Goal: Information Seeking & Learning: Learn about a topic

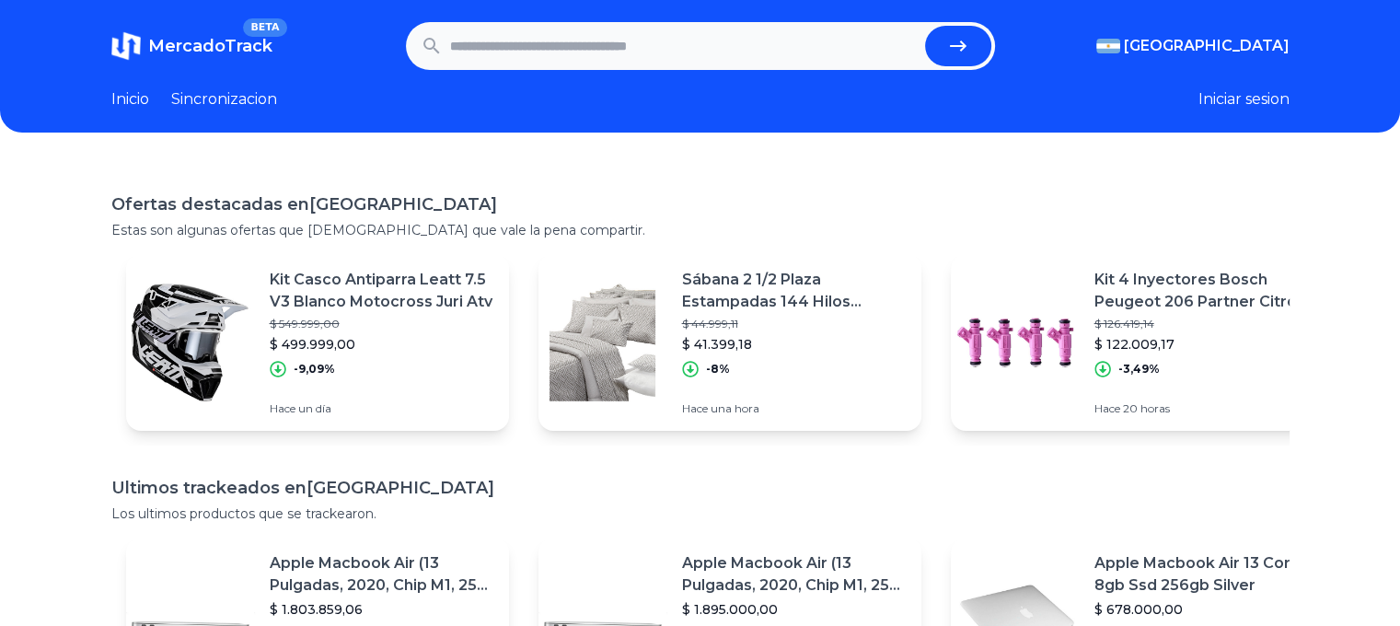
click at [965, 38] on icon "submit" at bounding box center [958, 46] width 22 height 22
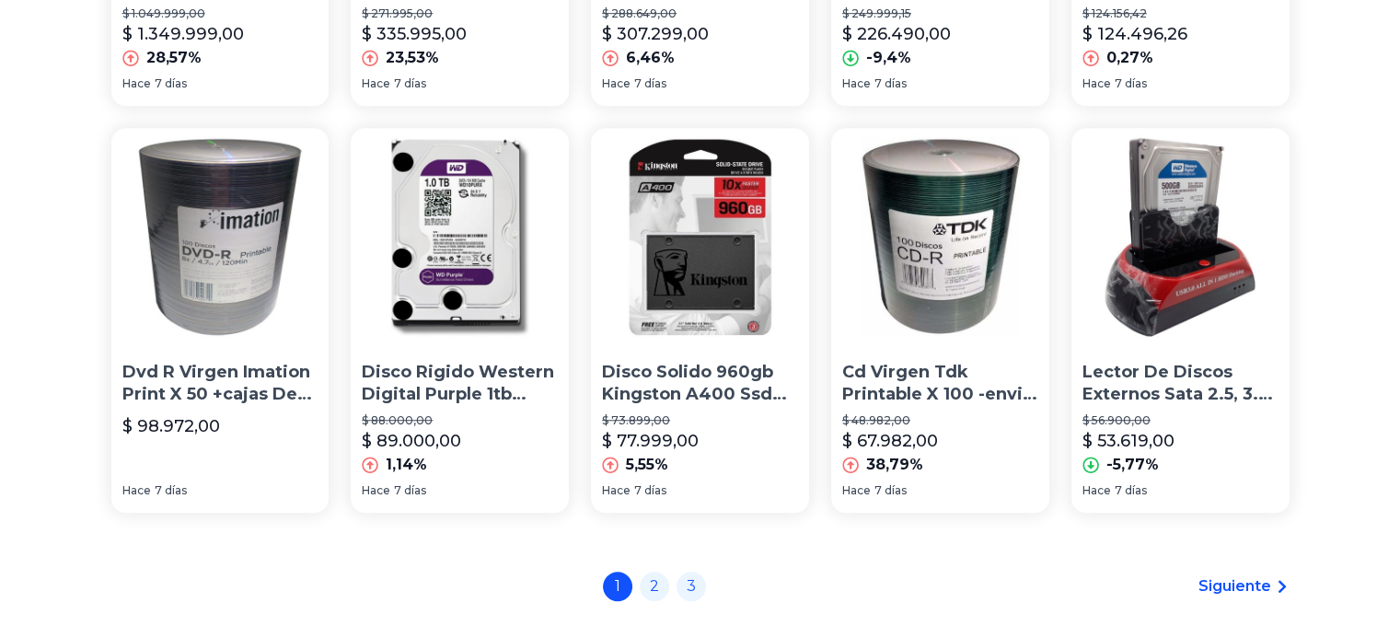
scroll to position [1288, 0]
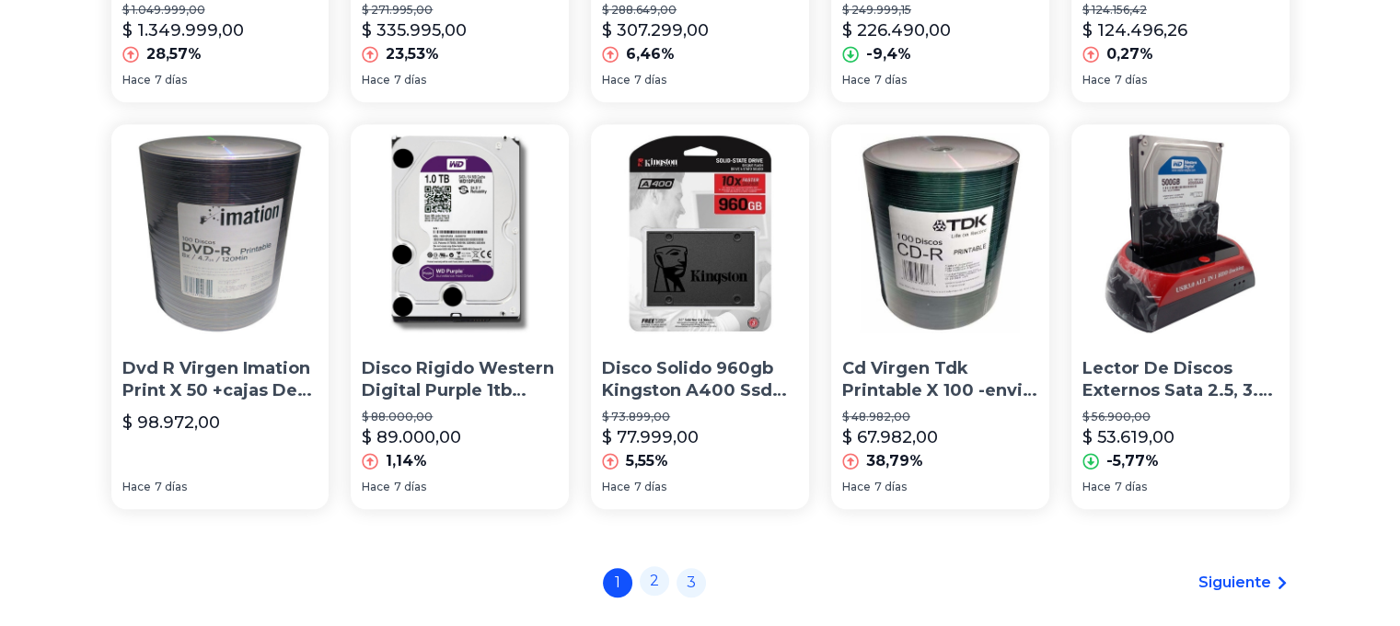
click at [668, 578] on link "2" at bounding box center [654, 580] width 29 height 29
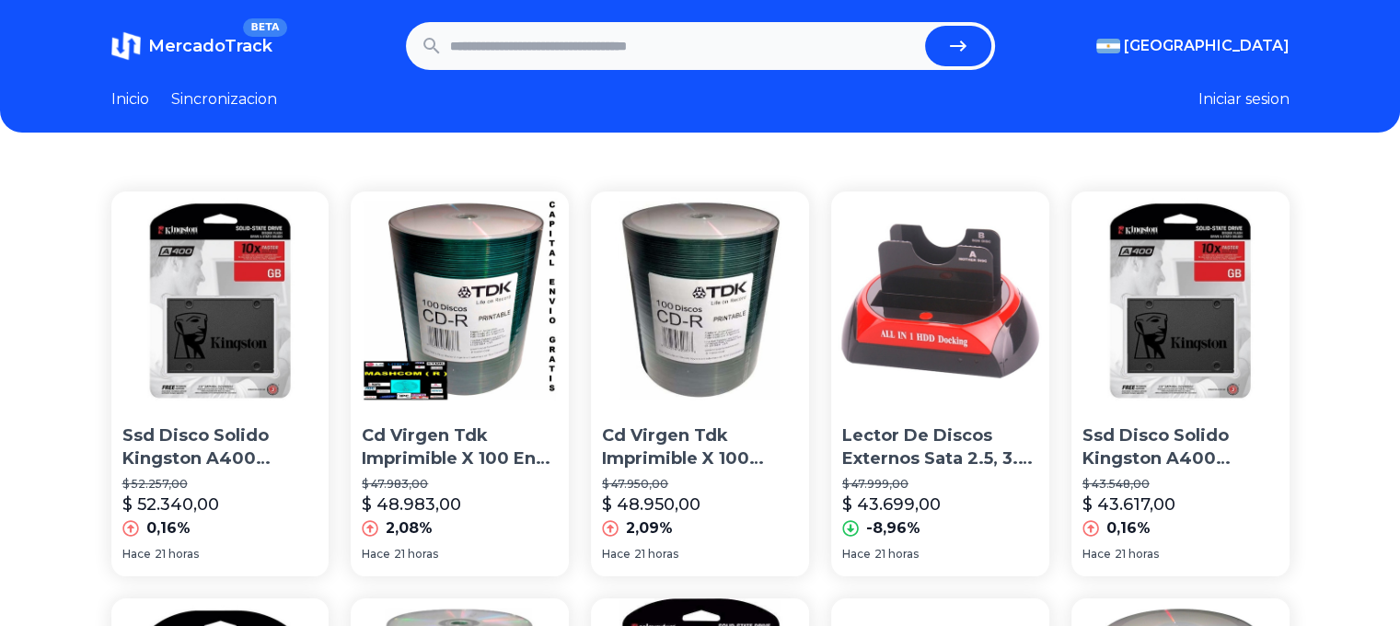
click at [148, 103] on link "Inicio" at bounding box center [130, 99] width 38 height 22
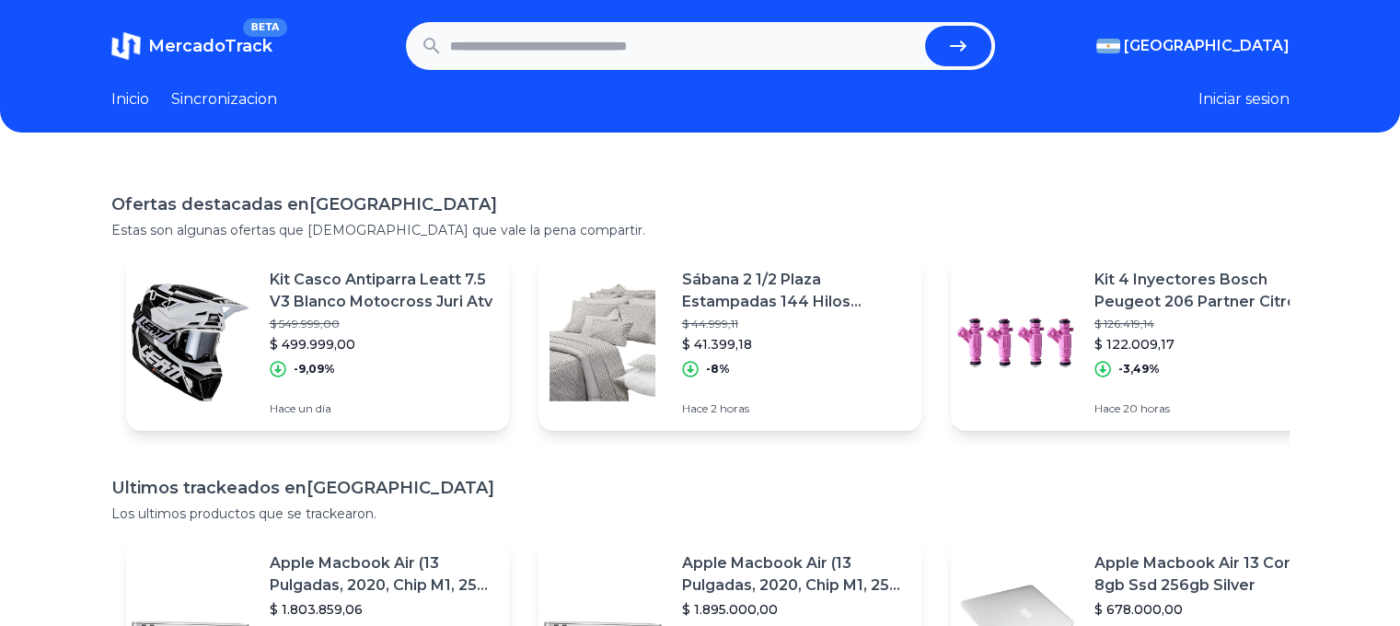
click at [749, 45] on input "text" at bounding box center [684, 46] width 468 height 40
type input "**********"
click at [925, 26] on button "submit" at bounding box center [958, 46] width 66 height 40
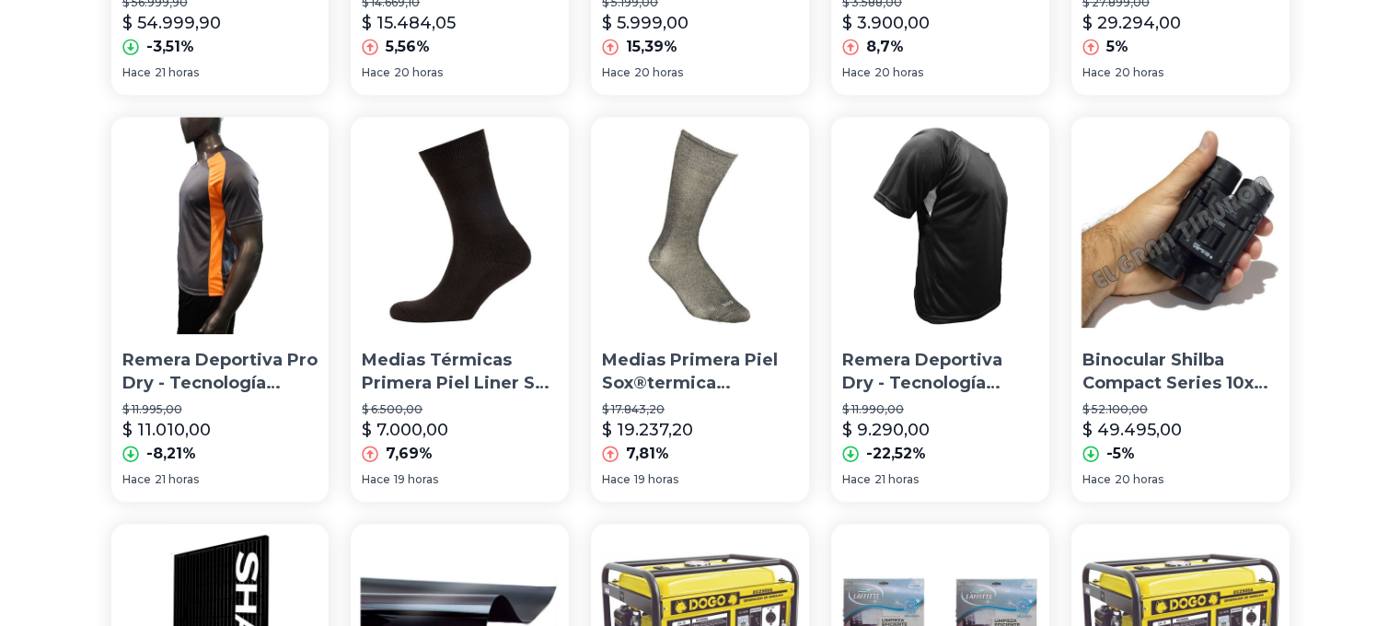
scroll to position [920, 0]
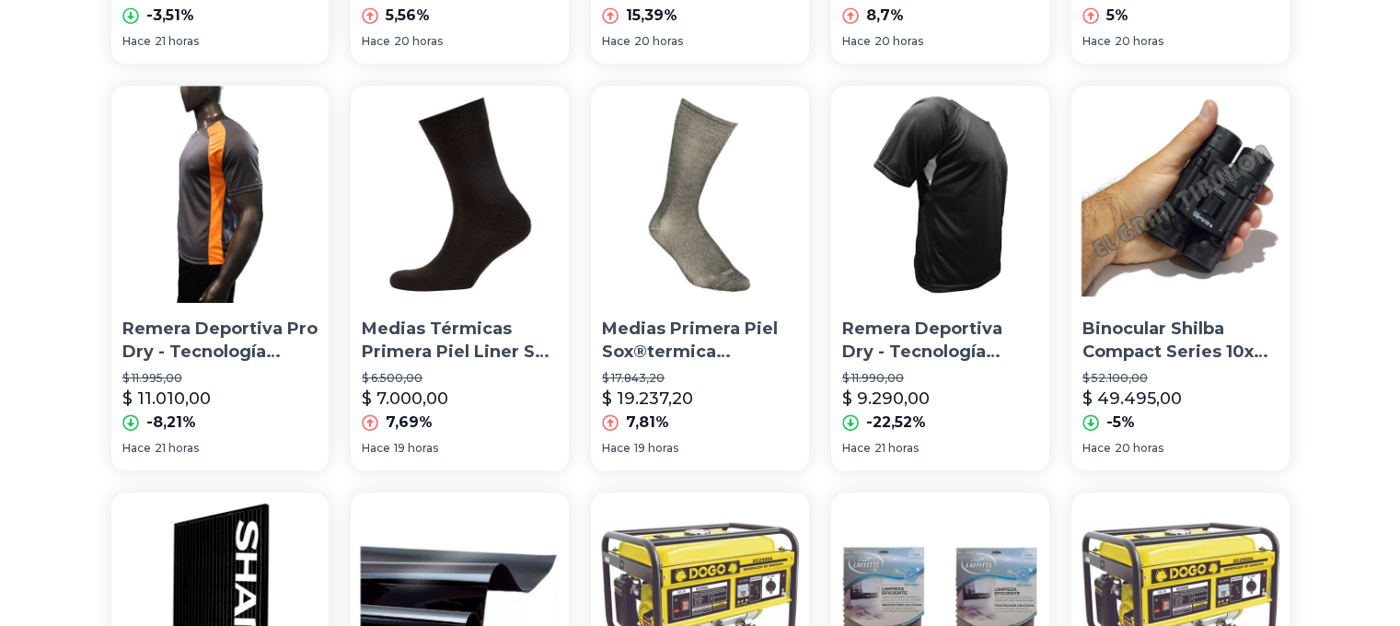
drag, startPoint x: 173, startPoint y: 332, endPoint x: 151, endPoint y: 214, distance: 120.8
click at [976, 204] on img at bounding box center [940, 195] width 218 height 218
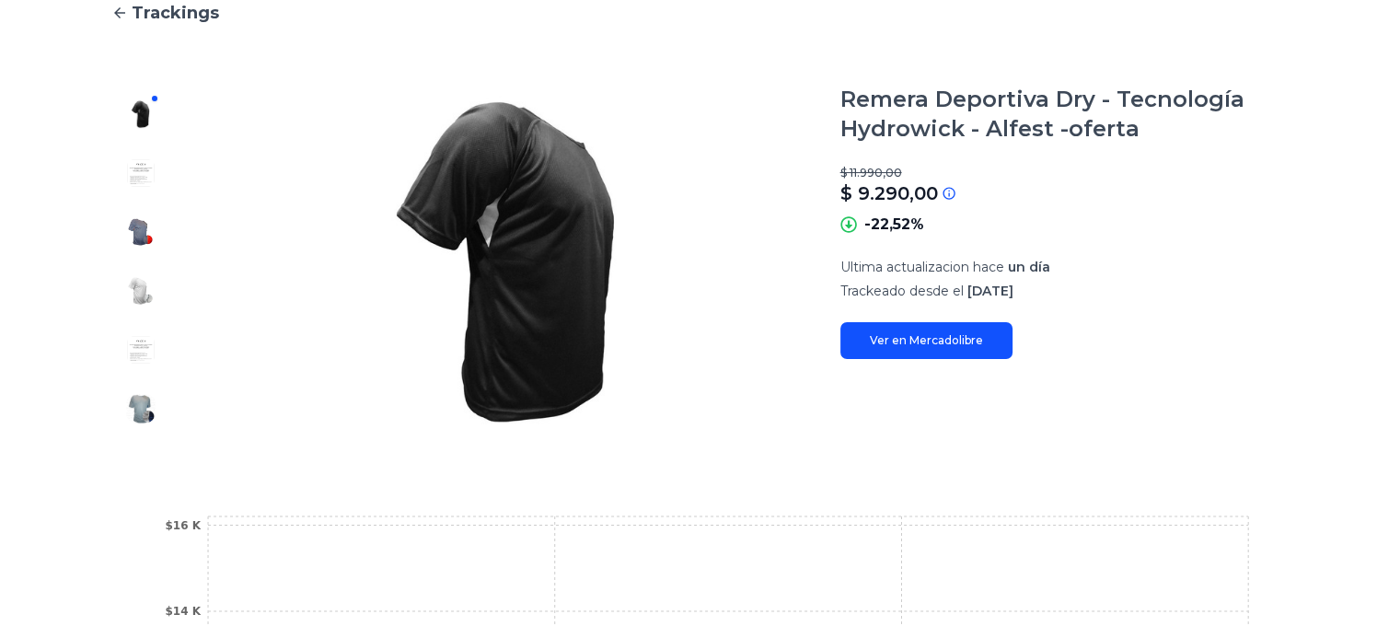
scroll to position [83, 0]
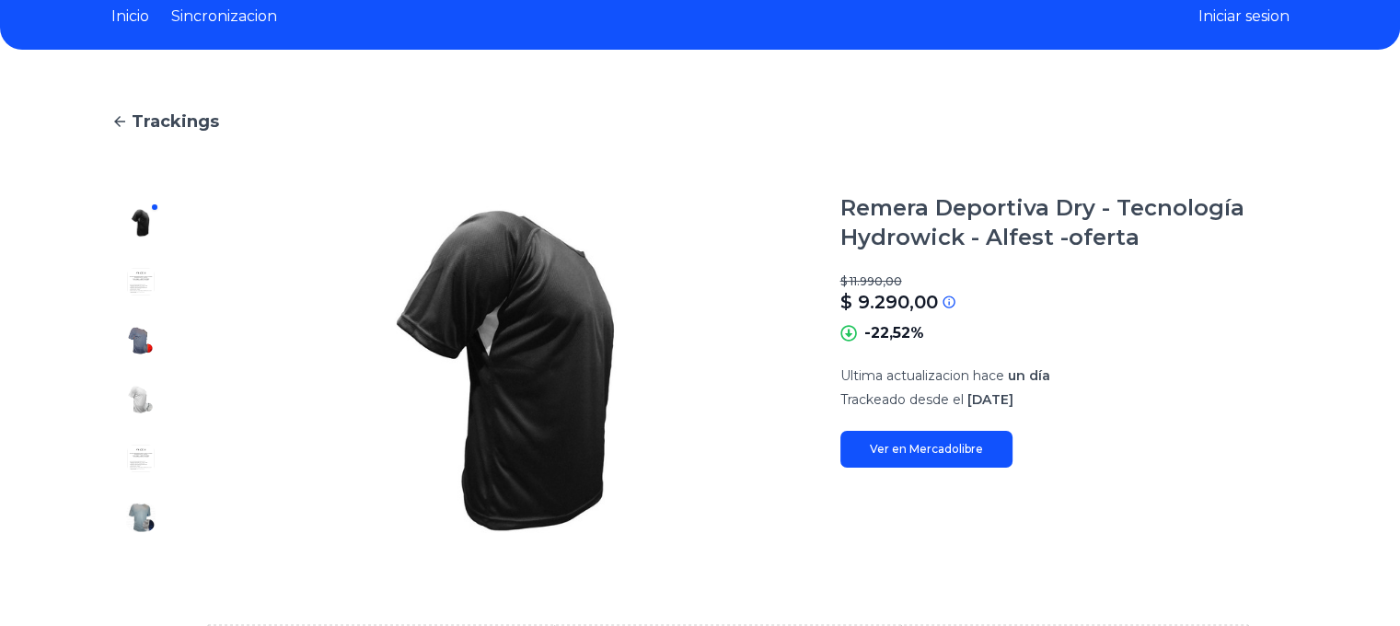
click at [163, 338] on div at bounding box center [140, 369] width 59 height 353
click at [147, 341] on img at bounding box center [140, 340] width 29 height 29
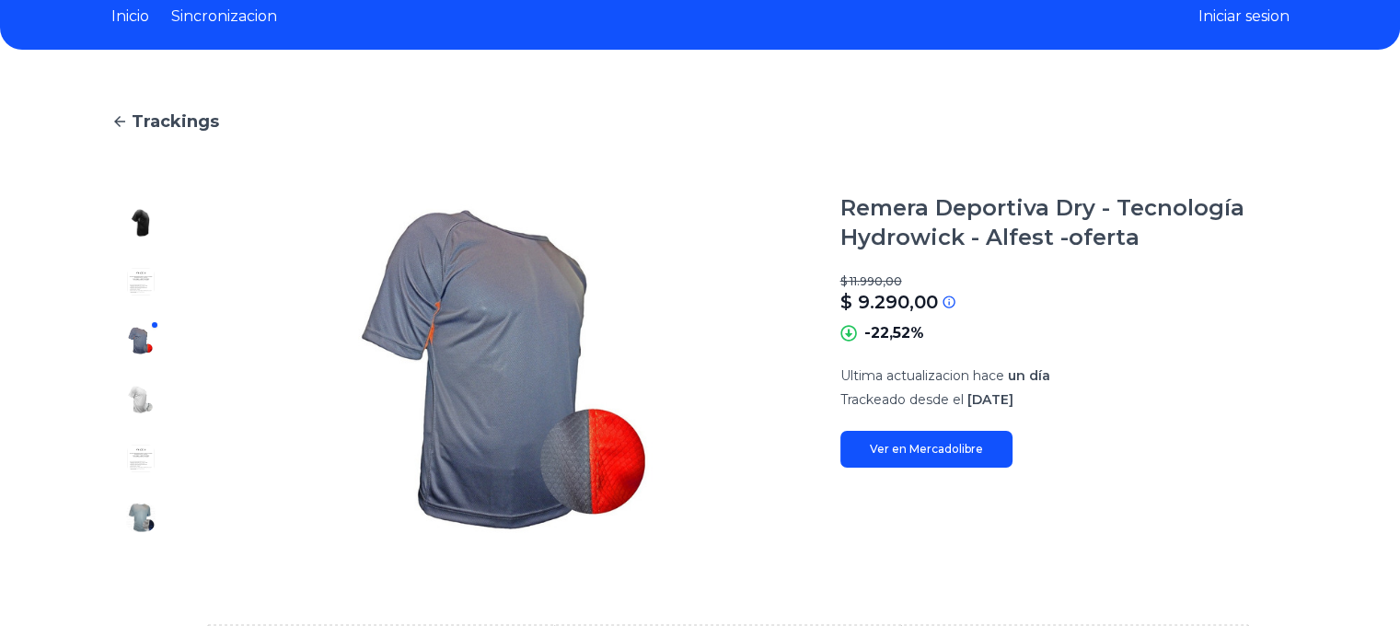
click at [147, 367] on div at bounding box center [140, 369] width 59 height 353
click at [146, 393] on img at bounding box center [140, 399] width 29 height 29
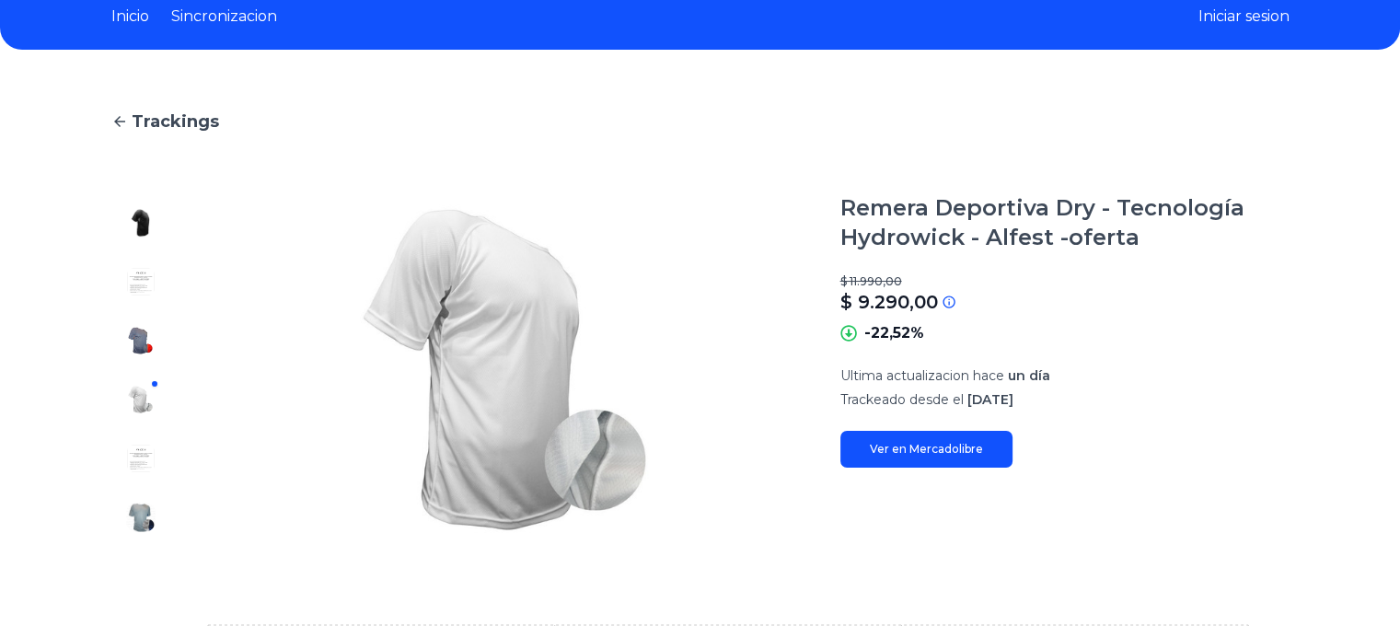
click at [885, 448] on link "Ver en Mercadolibre" at bounding box center [926, 449] width 172 height 37
click at [128, 118] on icon at bounding box center [119, 121] width 17 height 17
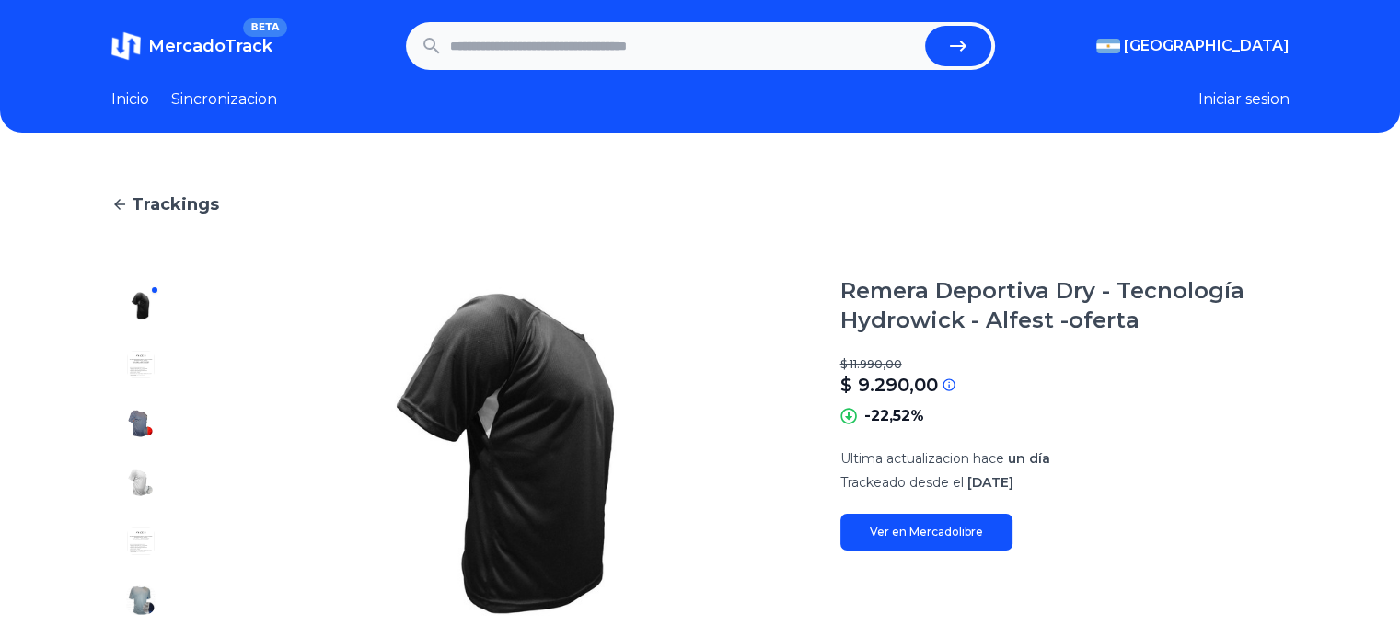
type input "**********"
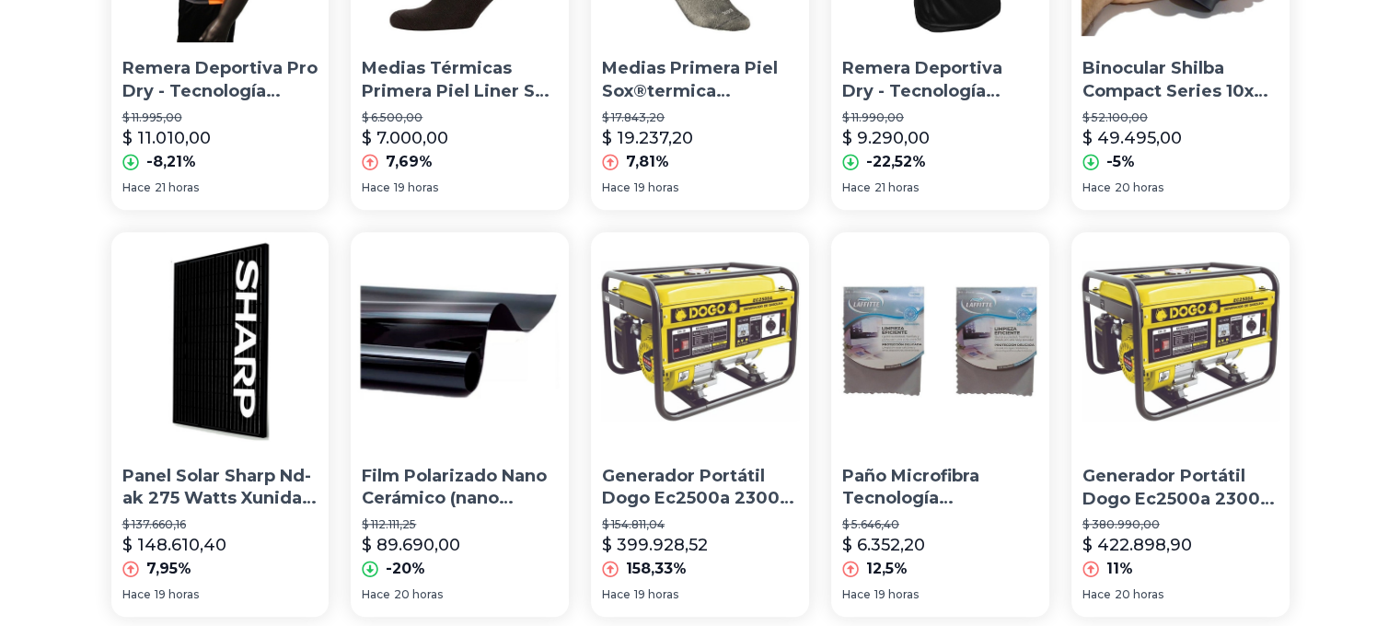
scroll to position [1381, 0]
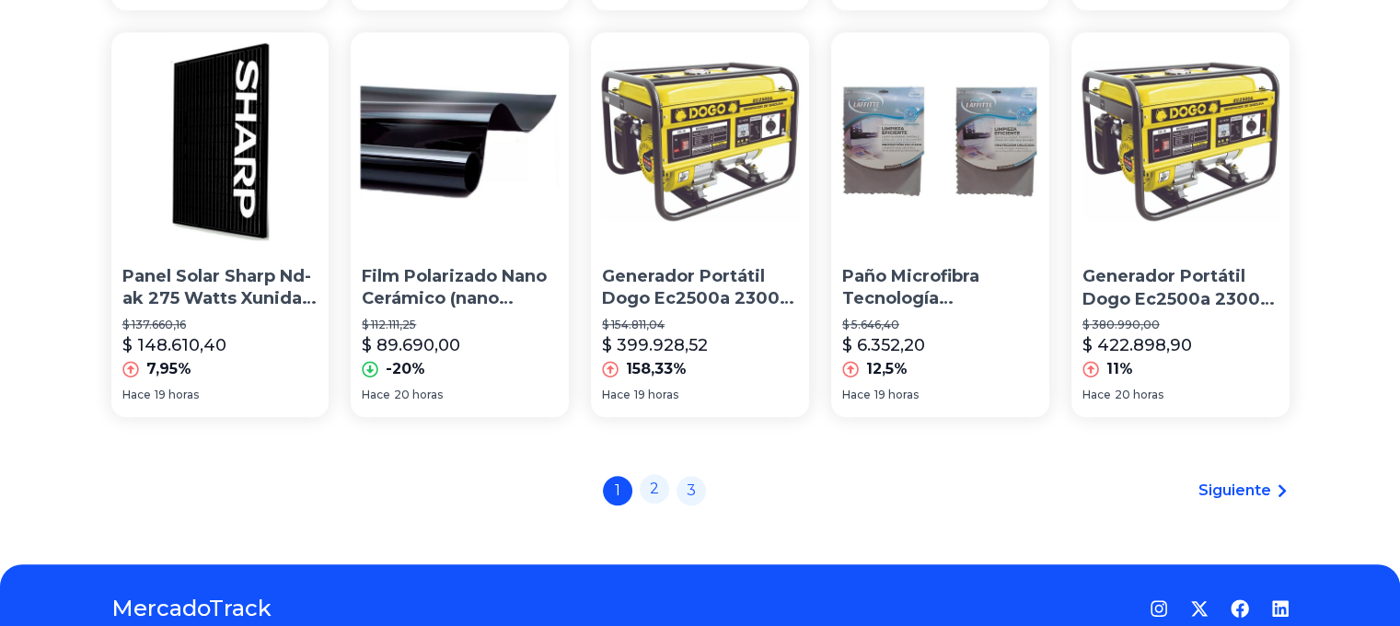
click at [653, 479] on link "2" at bounding box center [654, 488] width 29 height 29
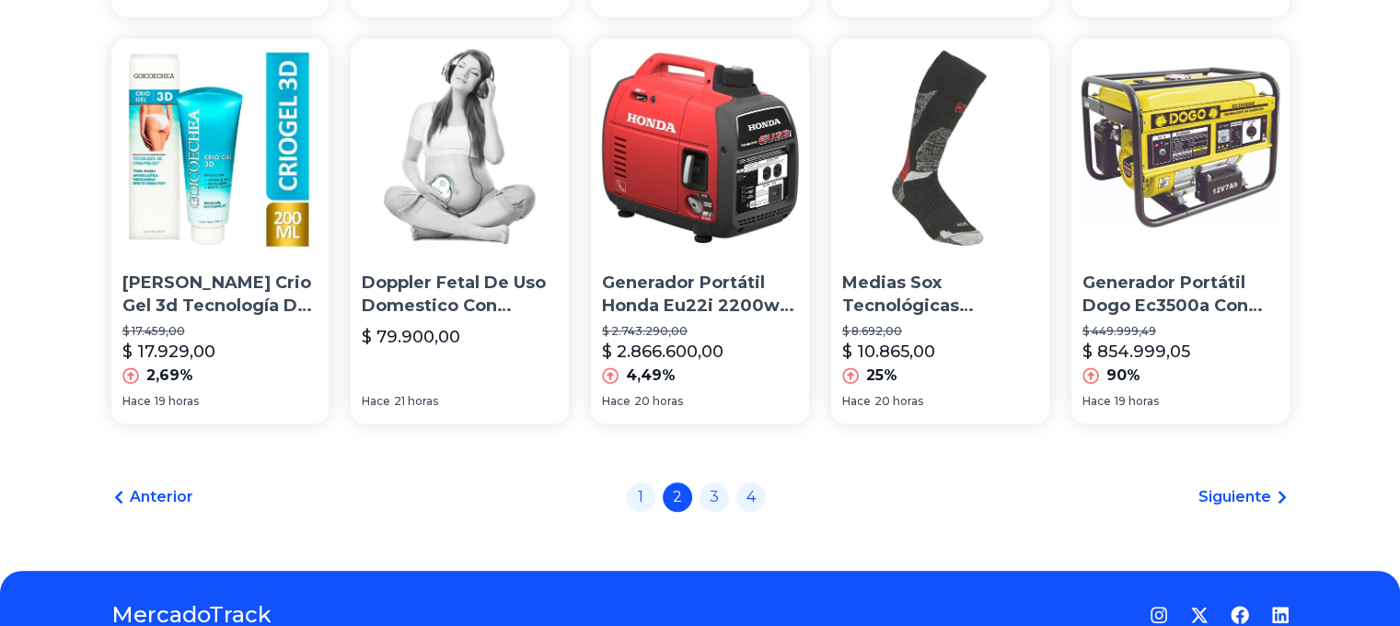
scroll to position [1381, 0]
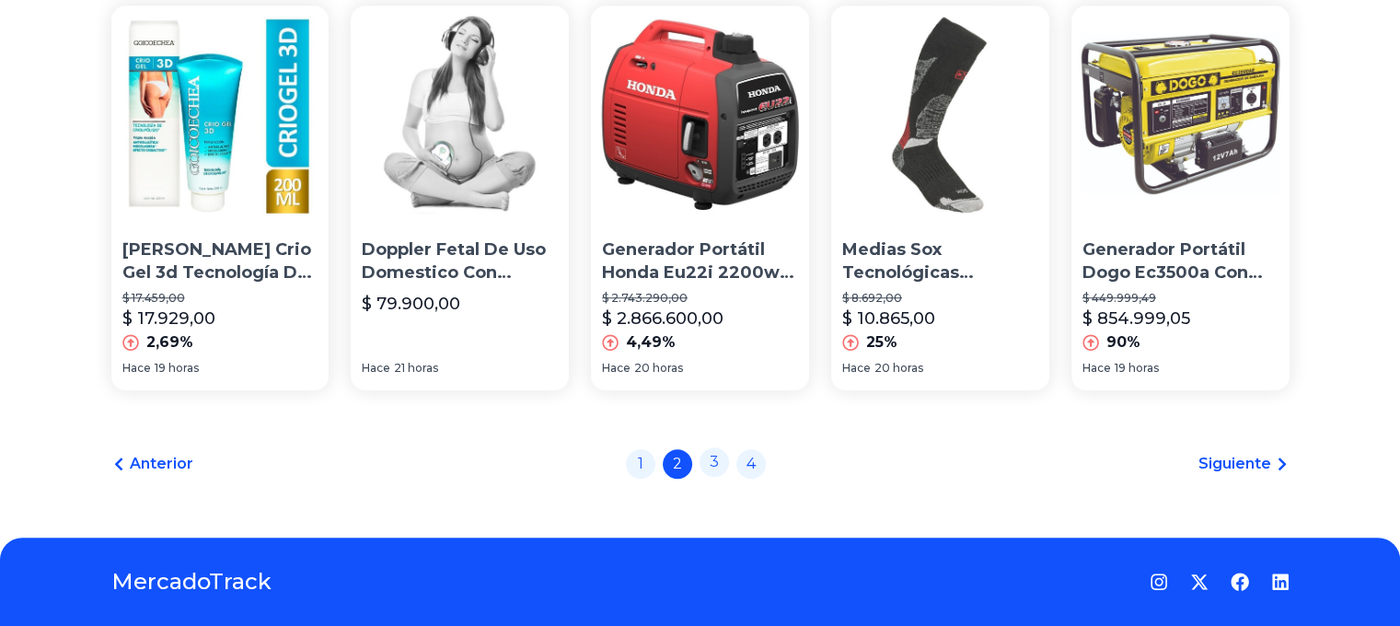
click at [725, 447] on link "3" at bounding box center [713, 461] width 29 height 29
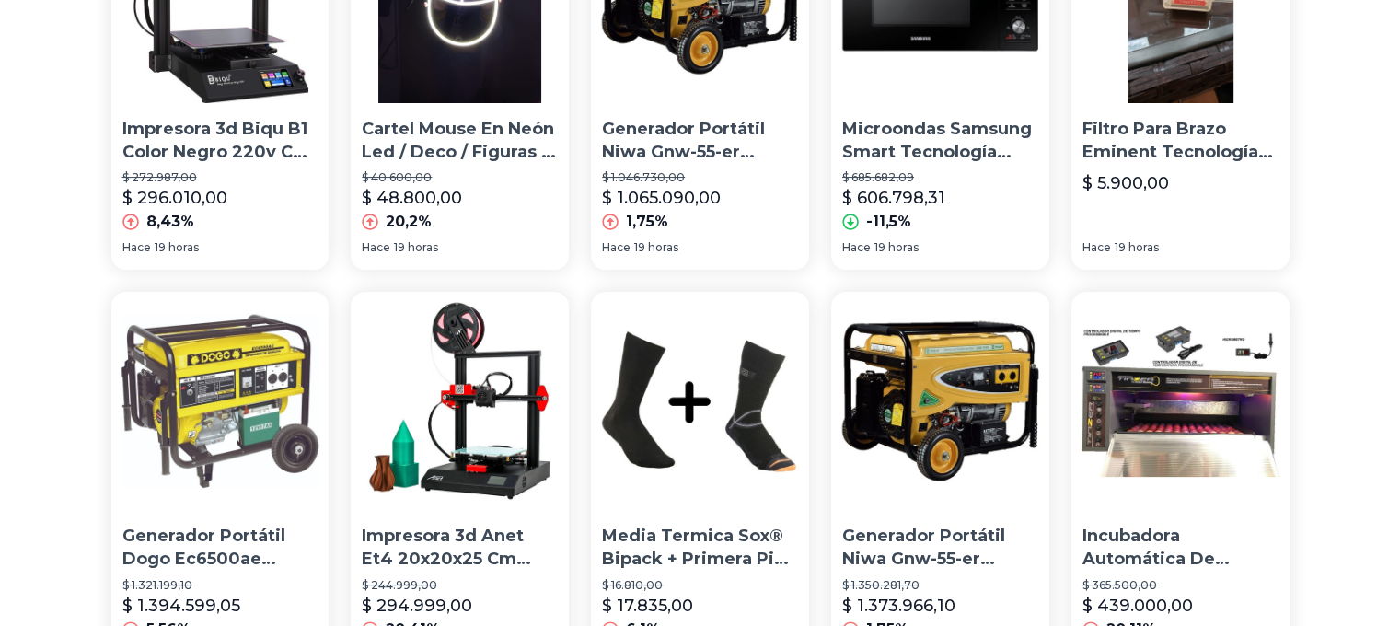
scroll to position [431, 0]
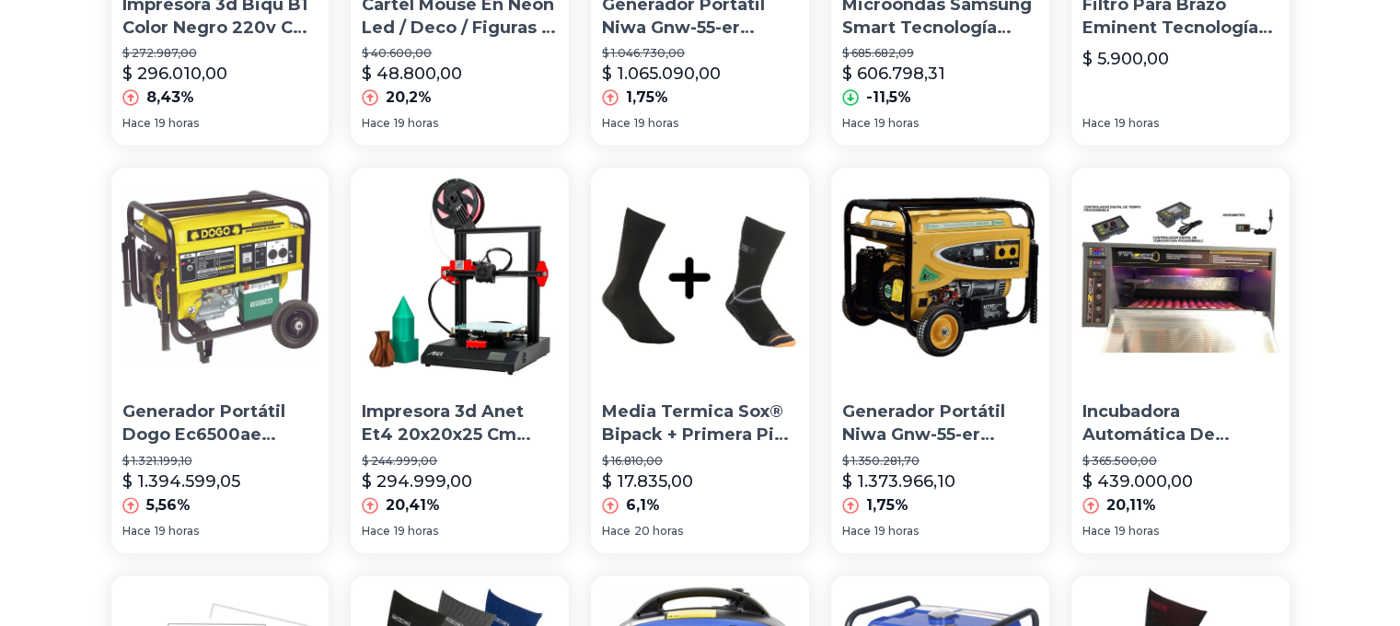
drag, startPoint x: 736, startPoint y: 289, endPoint x: 52, endPoint y: 220, distance: 687.3
click at [52, 220] on div "Impresora 3d Biqu B1 Color Negro 220v Con Tecnología Fdm $ 272.987,00 $ 296.010…" at bounding box center [700, 607] width 1400 height 1753
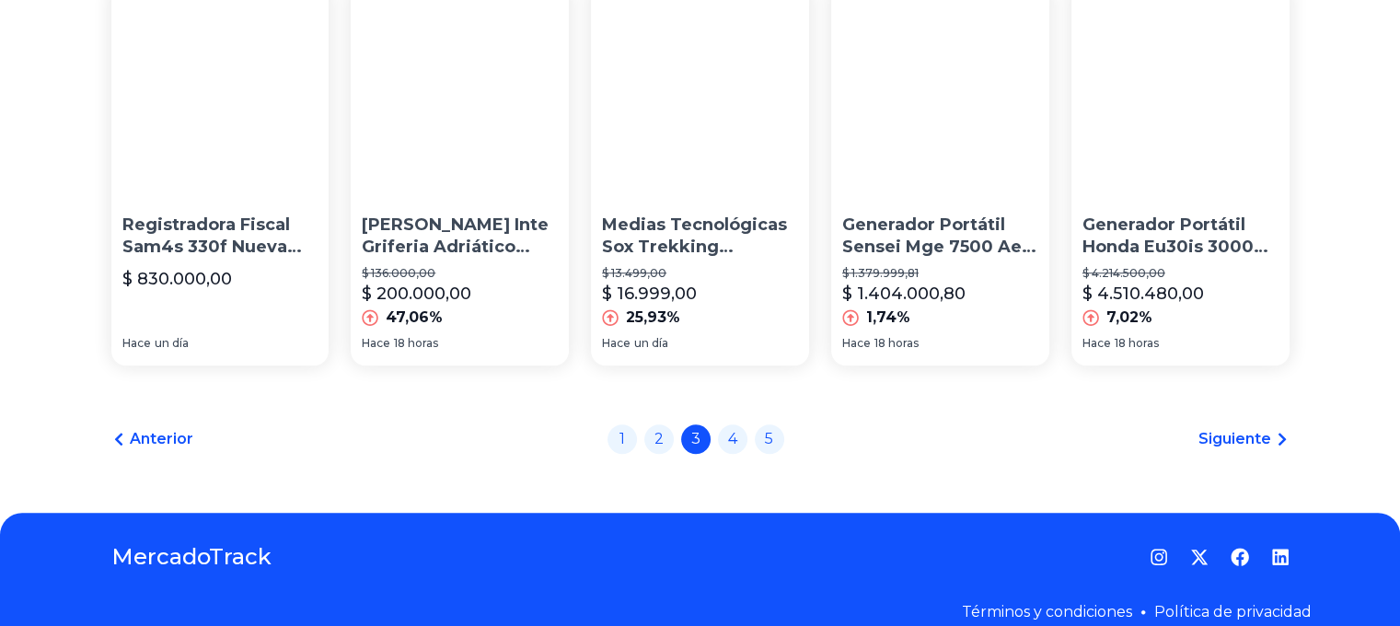
scroll to position [1443, 0]
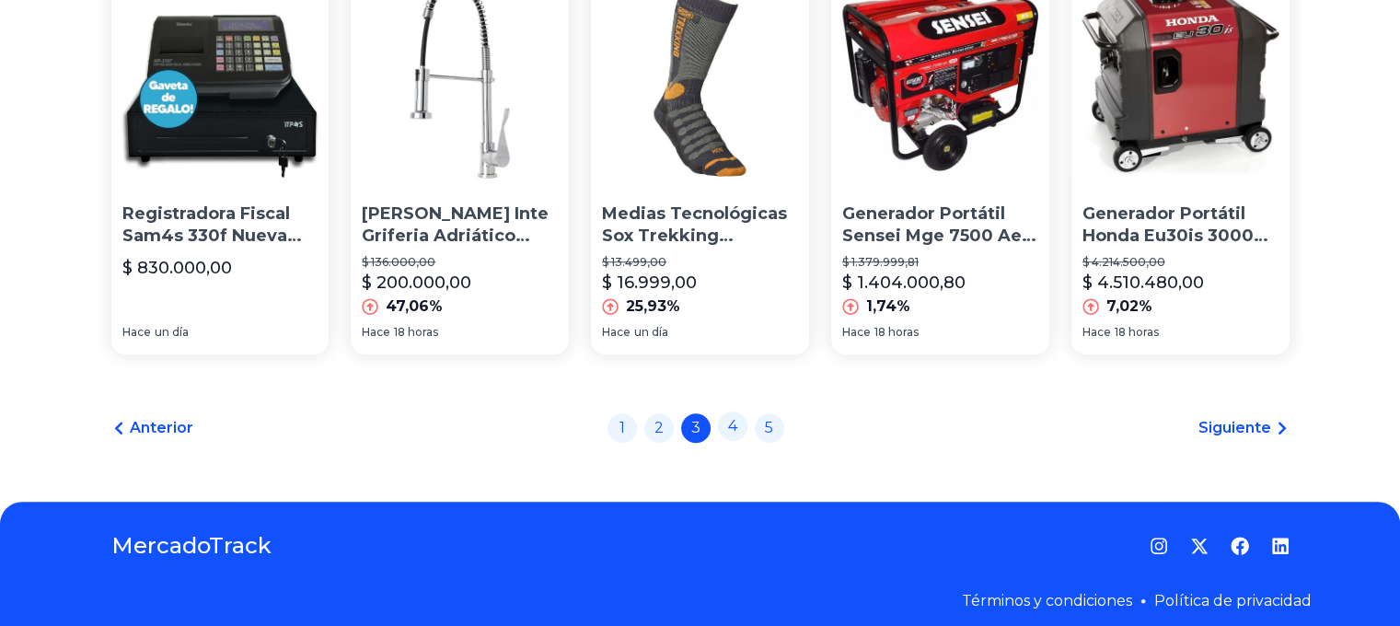
click at [739, 424] on link "4" at bounding box center [732, 425] width 29 height 29
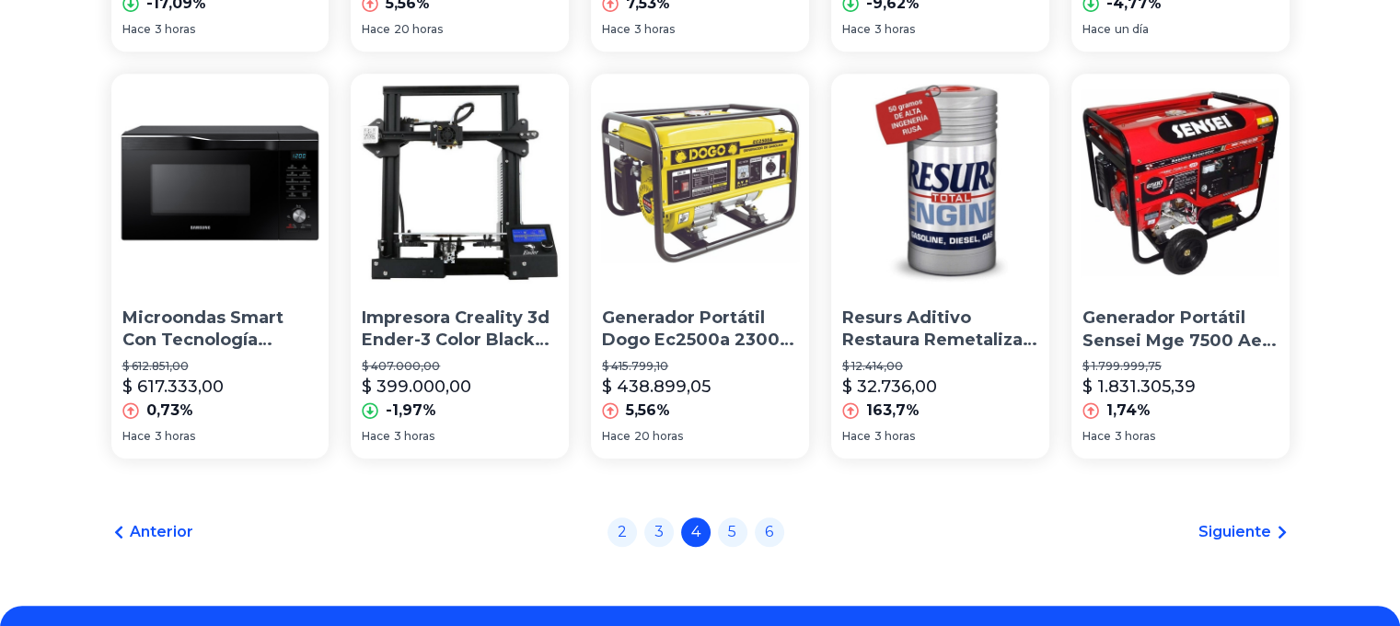
scroll to position [1459, 0]
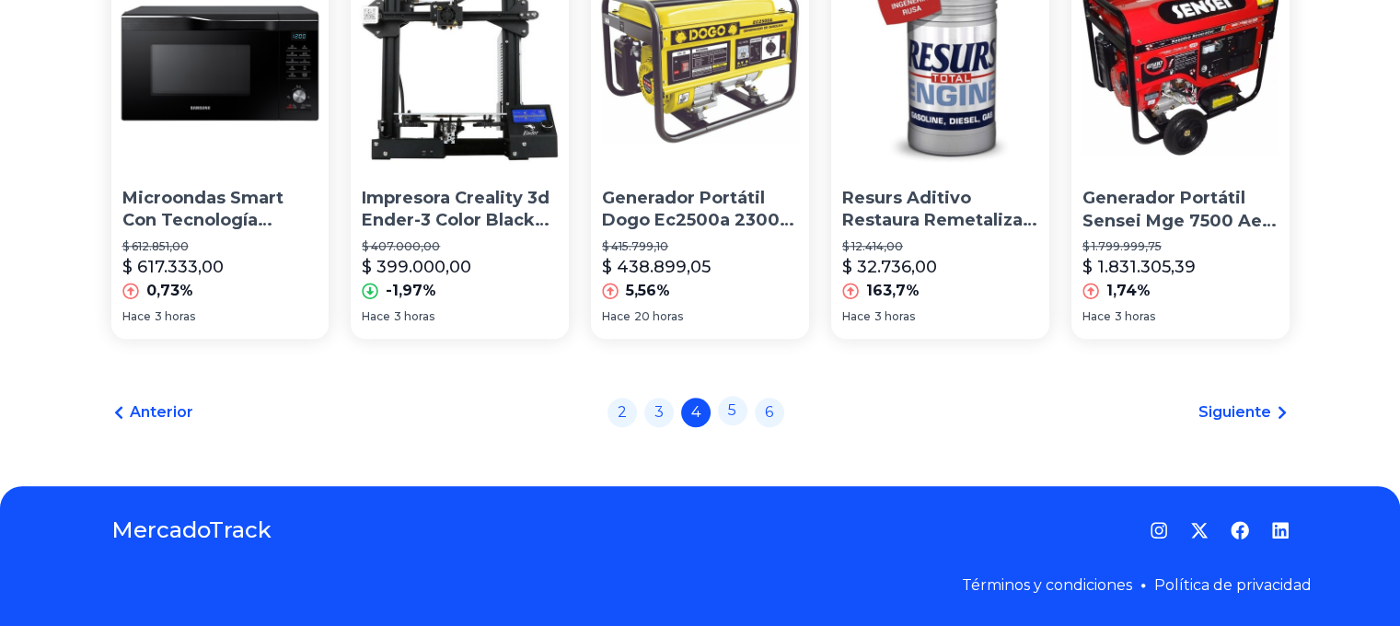
click at [730, 408] on link "5" at bounding box center [732, 410] width 29 height 29
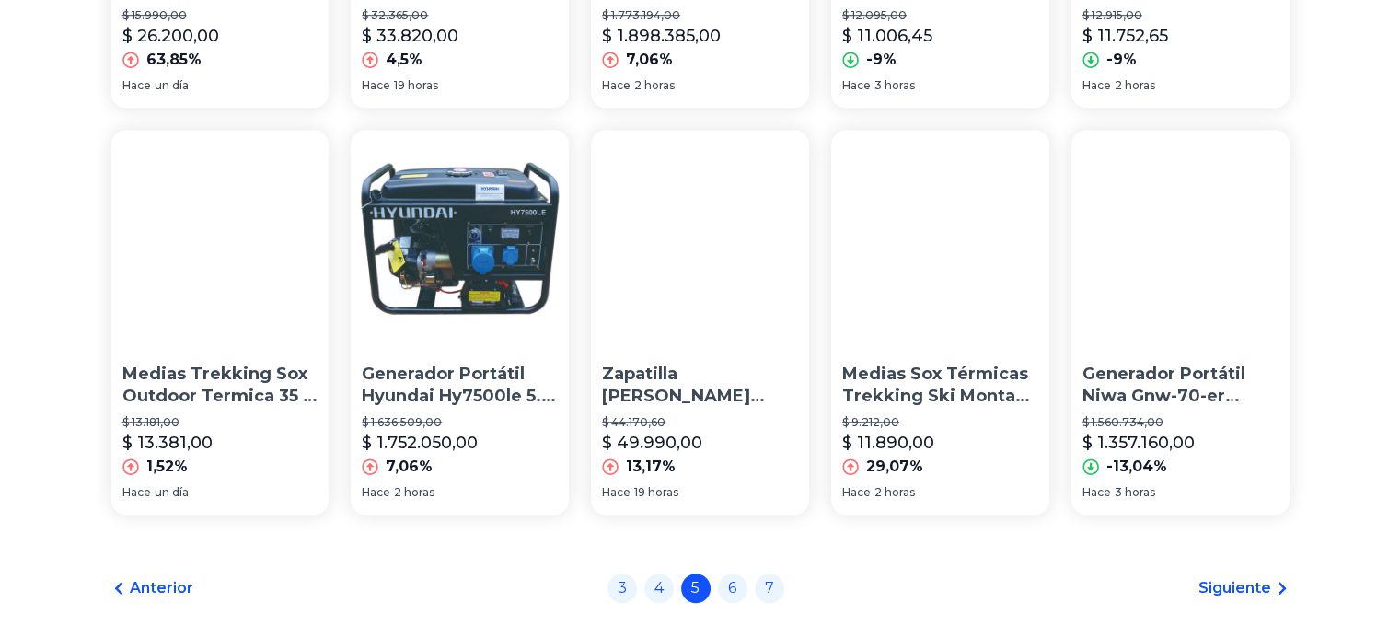
scroll to position [1300, 0]
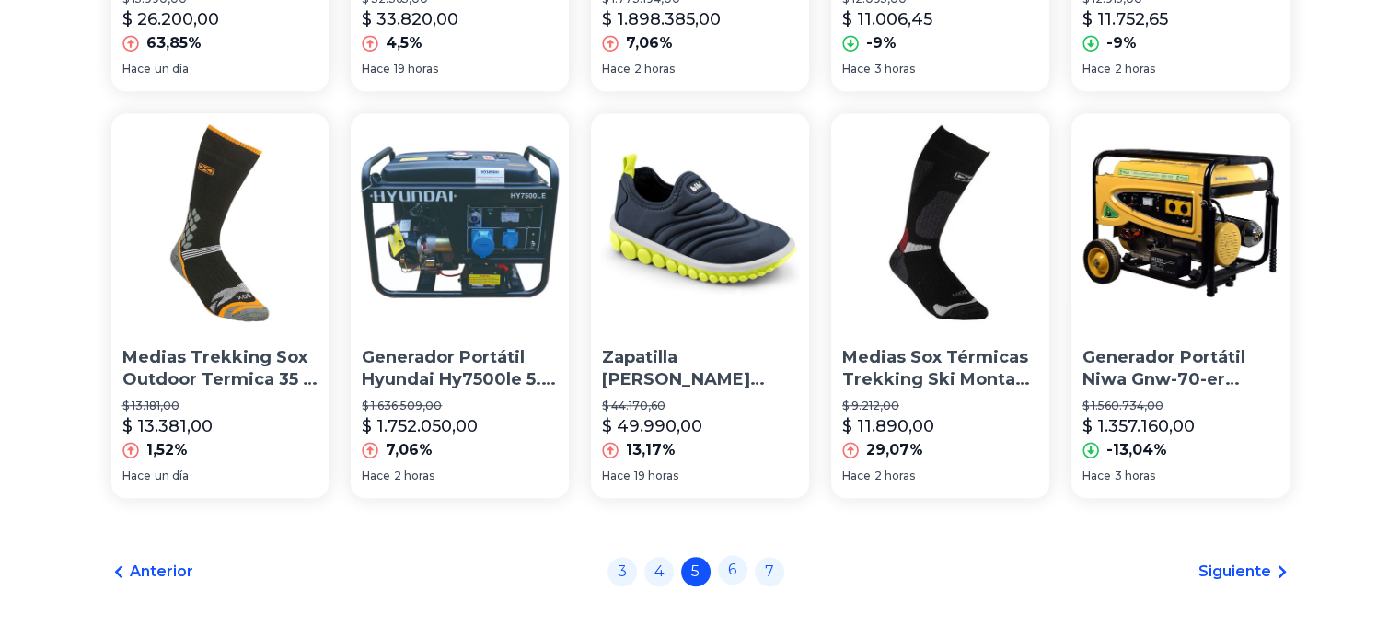
click at [742, 572] on link "6" at bounding box center [732, 569] width 29 height 29
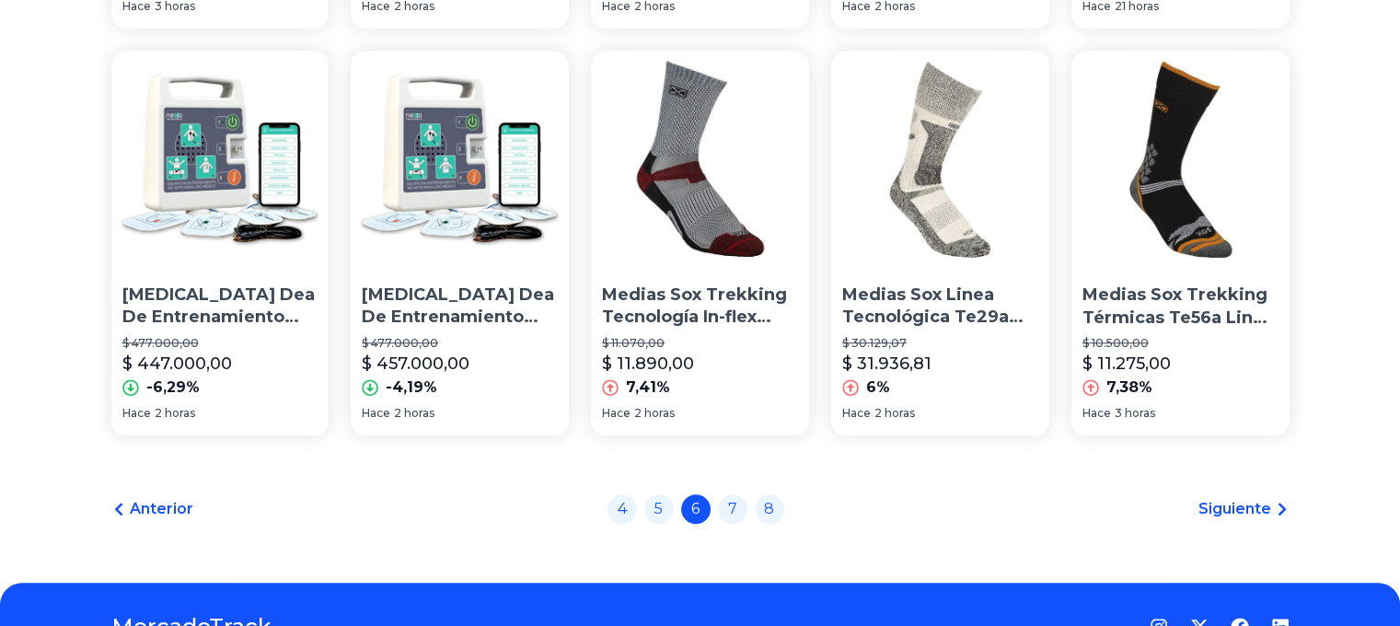
scroll to position [1459, 0]
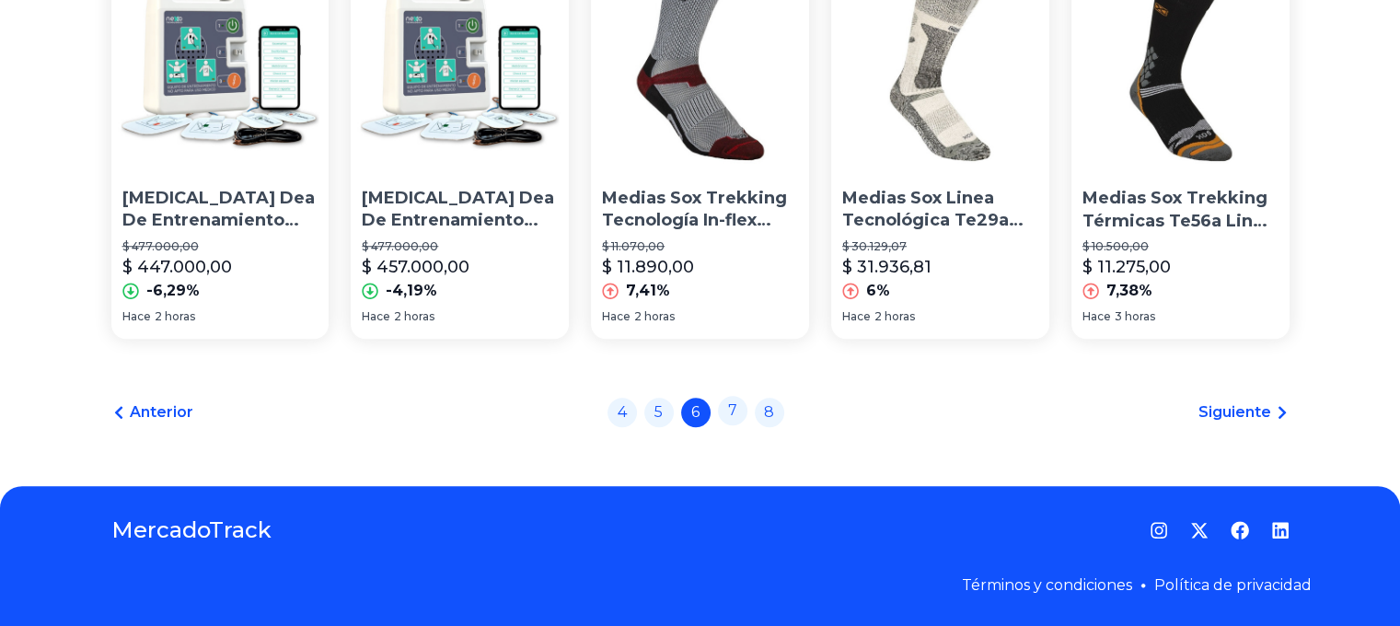
click at [737, 407] on link "7" at bounding box center [732, 410] width 29 height 29
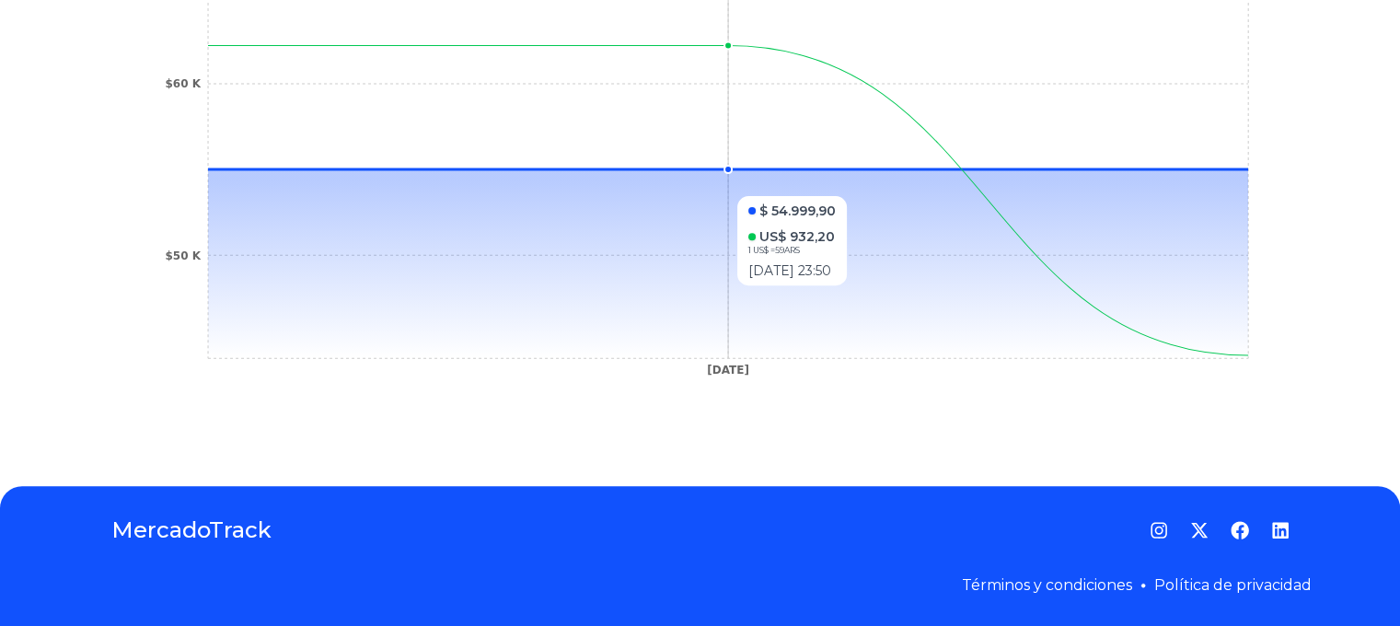
scroll to position [188, 0]
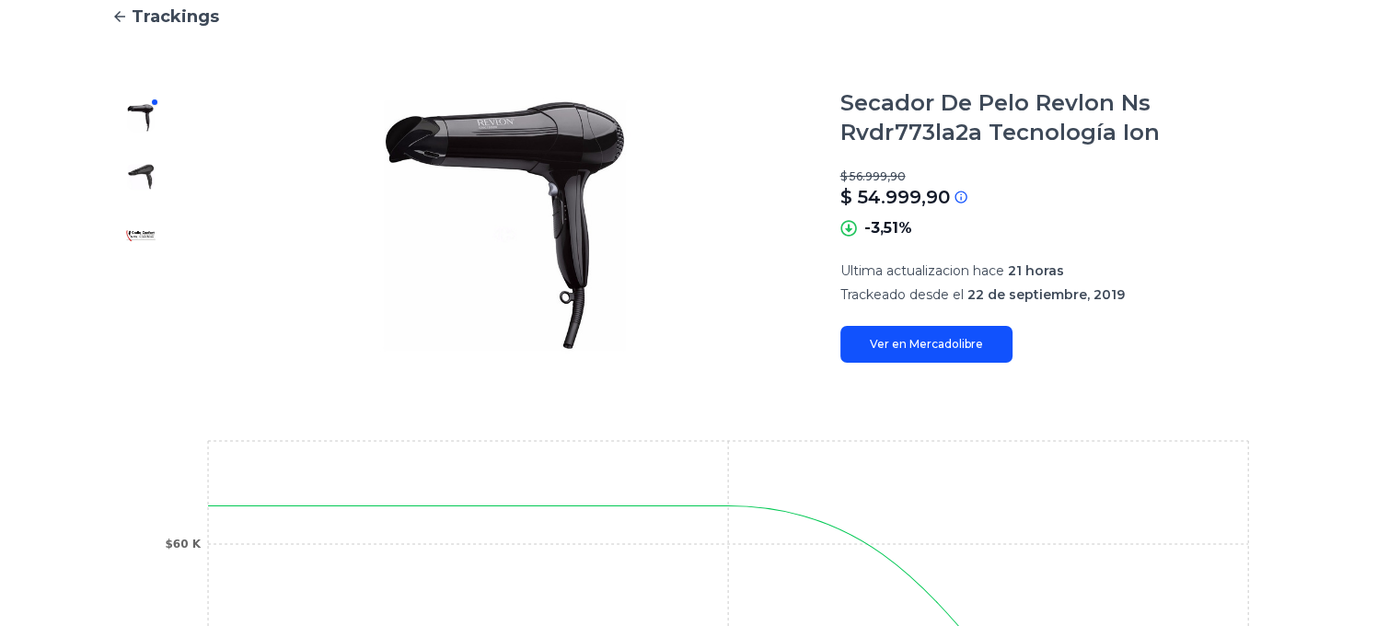
click at [926, 338] on link "Ver en Mercadolibre" at bounding box center [926, 344] width 172 height 37
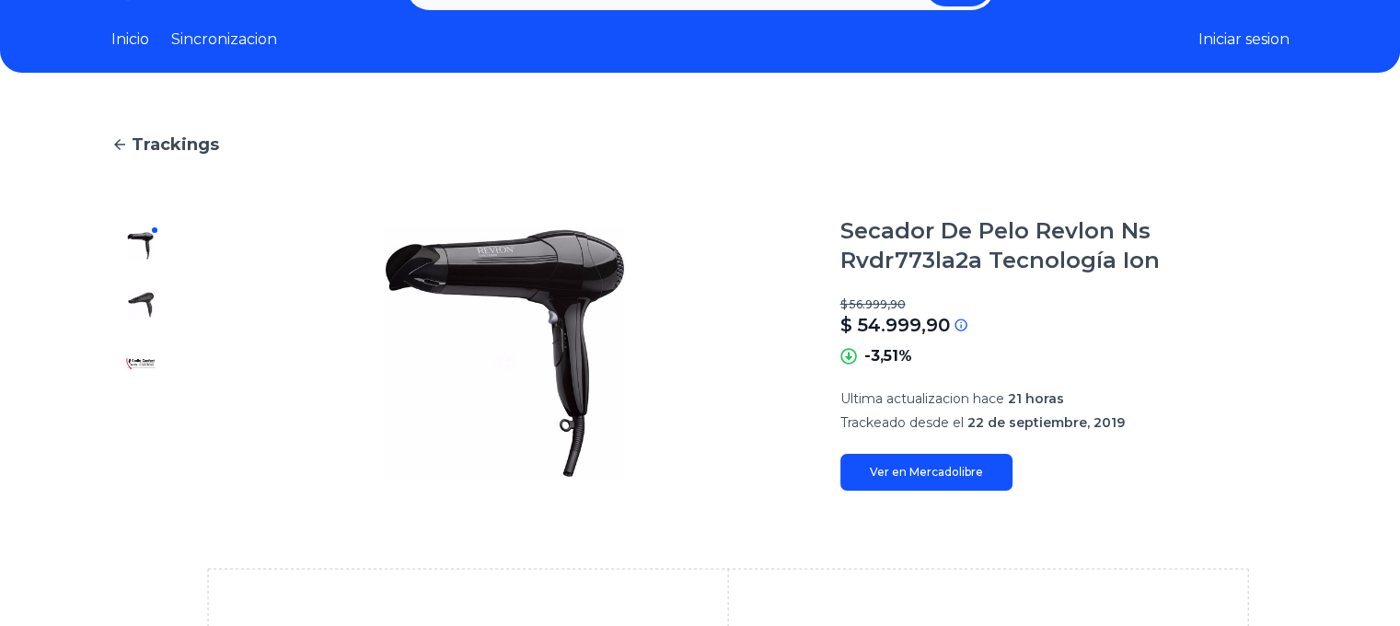
scroll to position [92, 0]
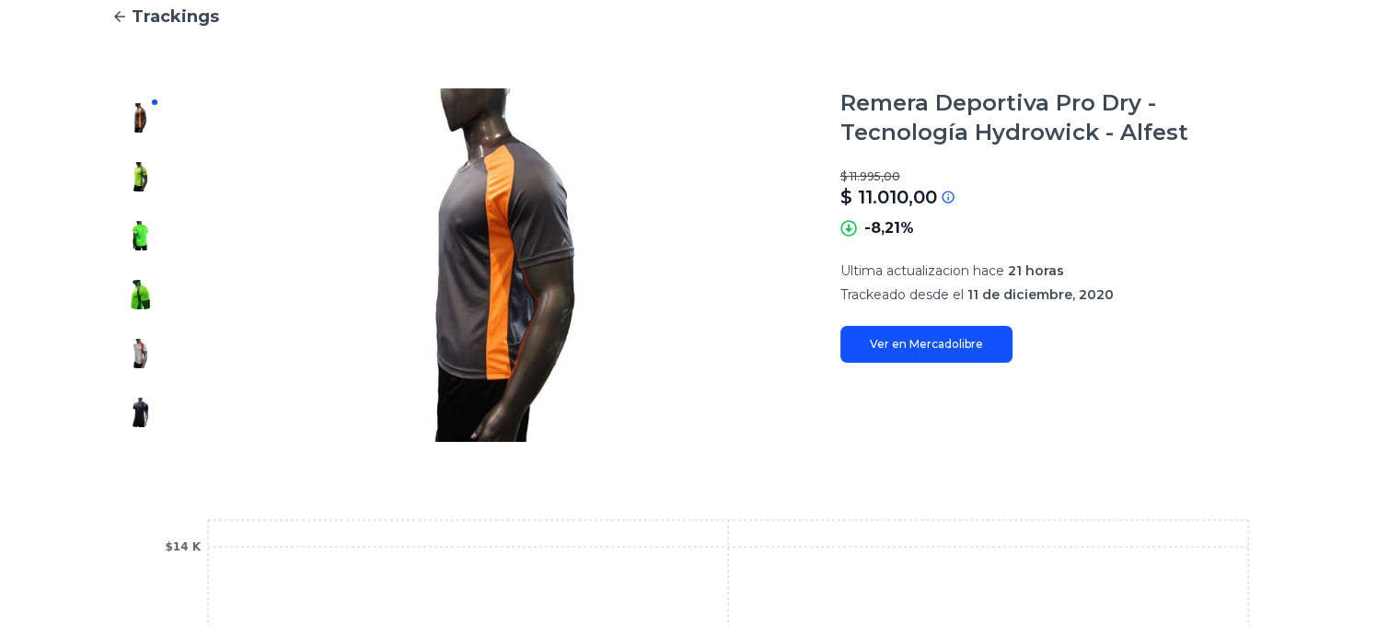
scroll to position [92, 0]
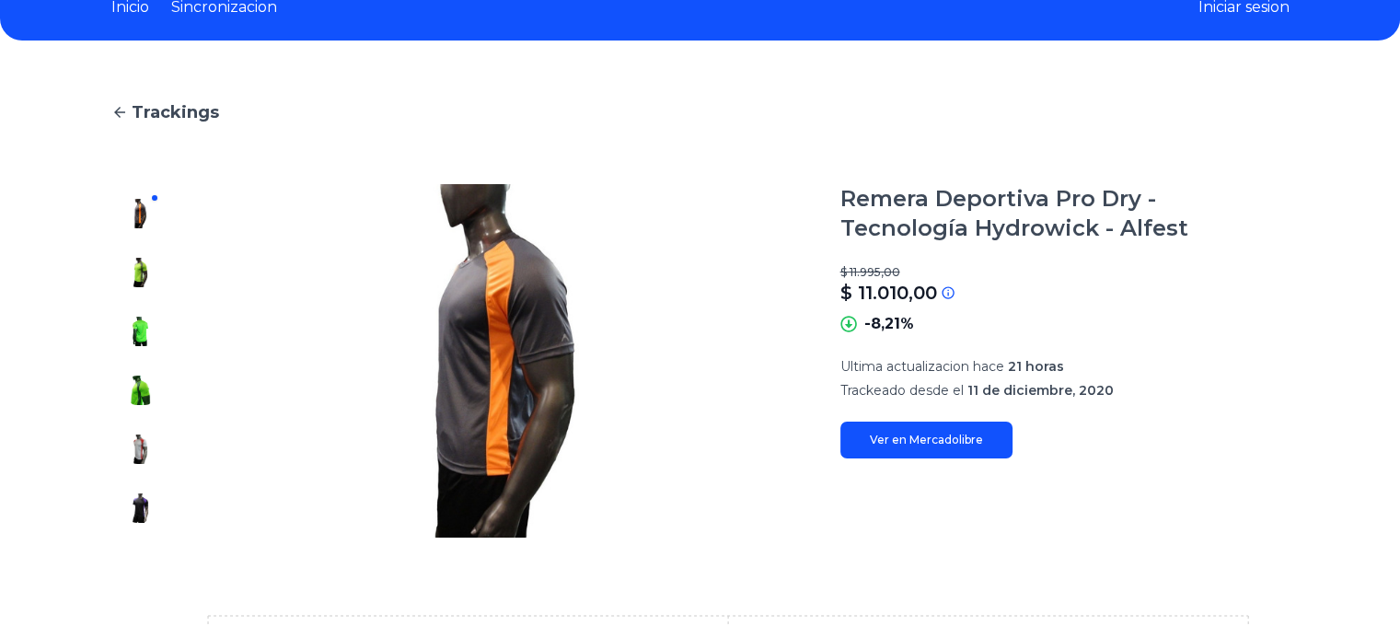
click at [972, 452] on link "Ver en Mercadolibre" at bounding box center [926, 440] width 172 height 37
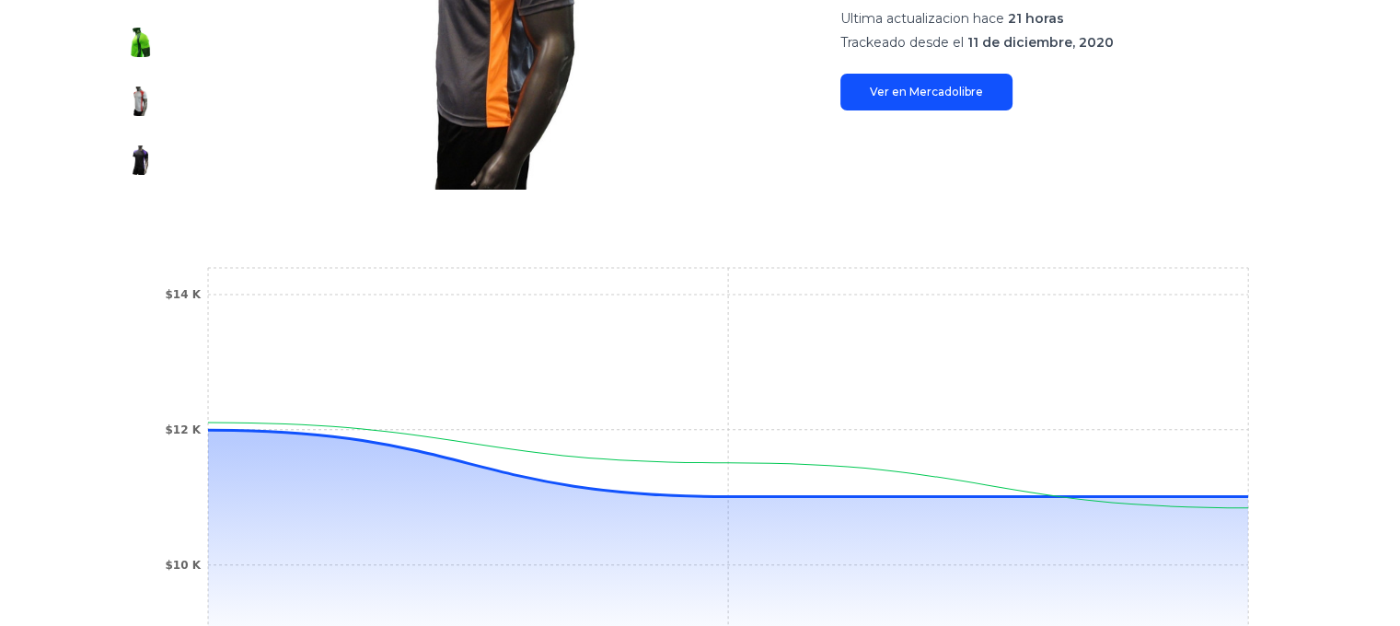
scroll to position [727, 0]
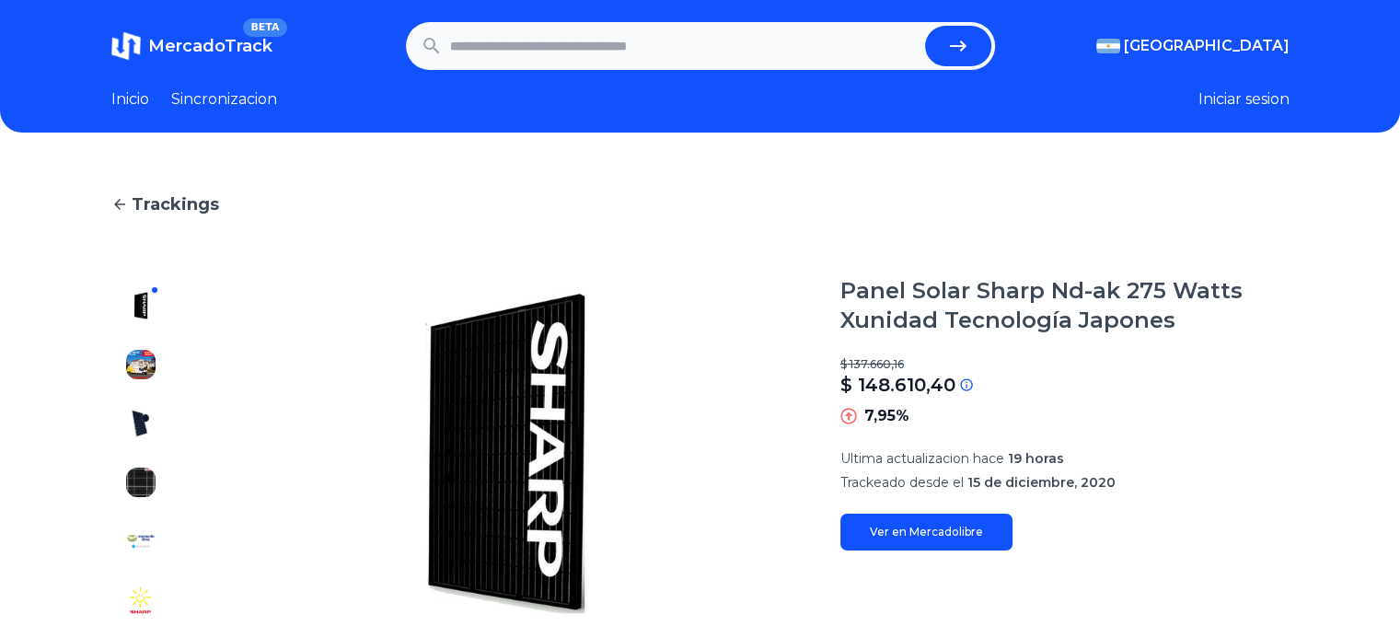
click at [902, 525] on link "Ver en Mercadolibre" at bounding box center [926, 532] width 172 height 37
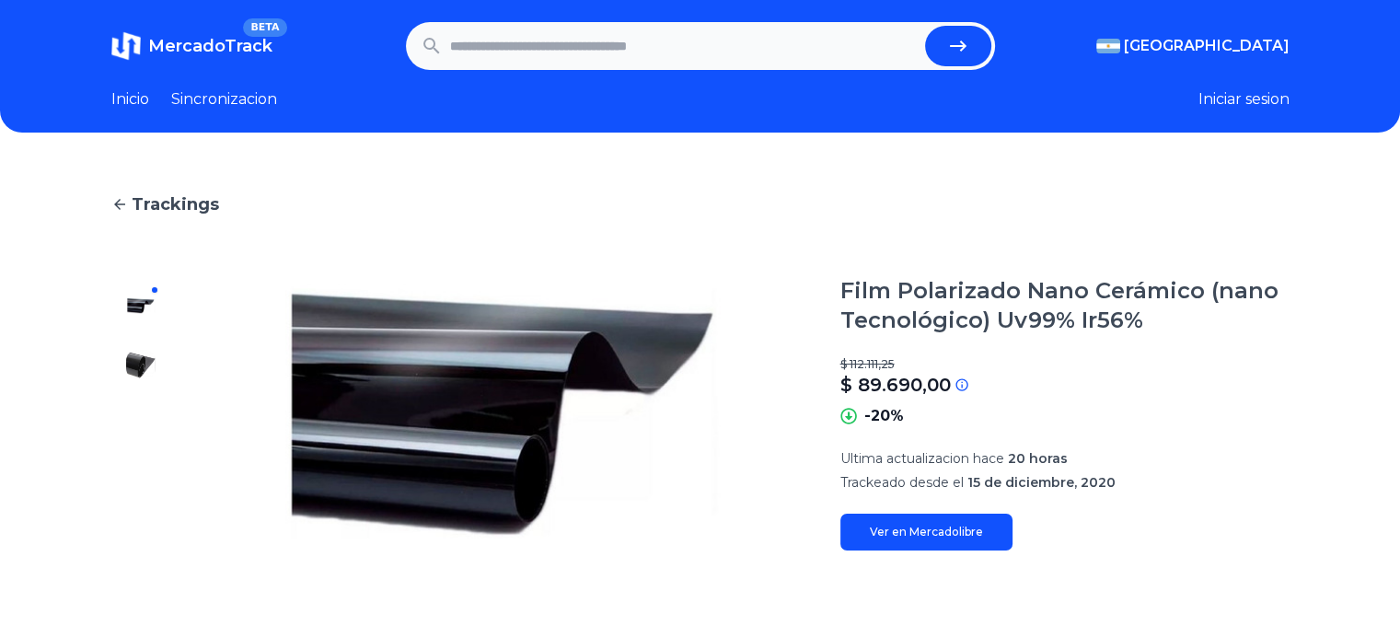
click at [944, 549] on link "Ver en Mercadolibre" at bounding box center [926, 532] width 172 height 37
click at [913, 528] on link "Ver en Mercadolibre" at bounding box center [926, 532] width 172 height 37
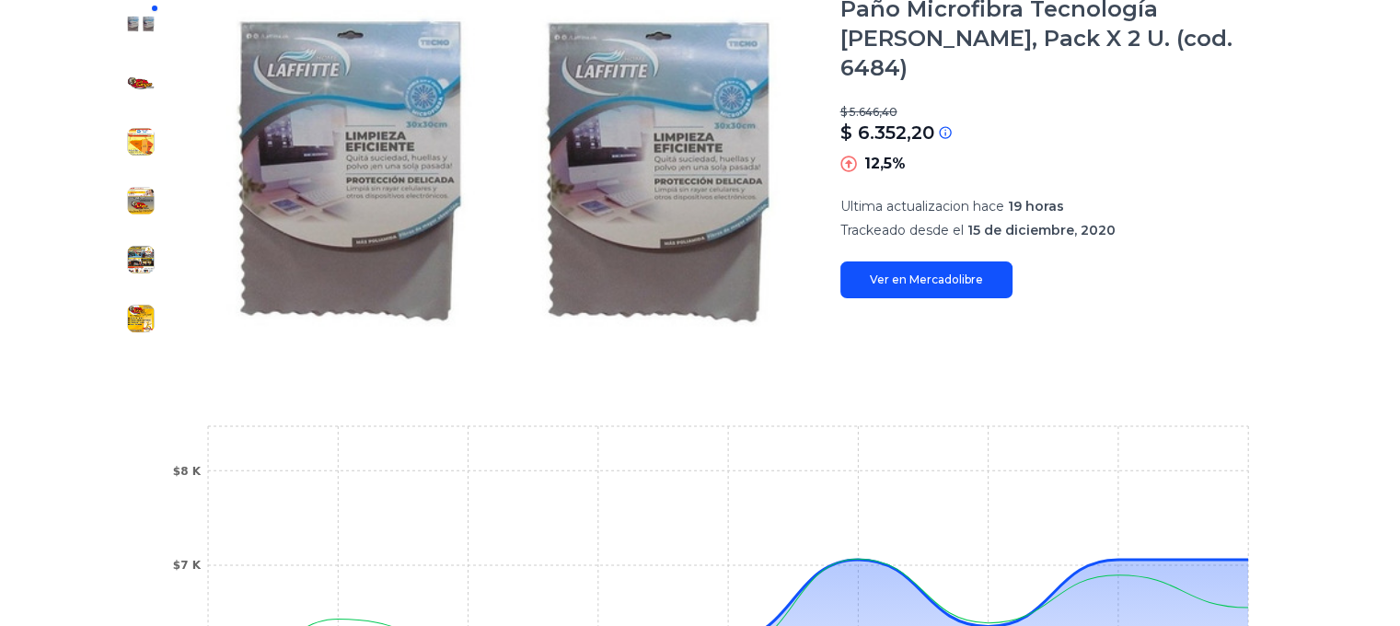
scroll to position [184, 0]
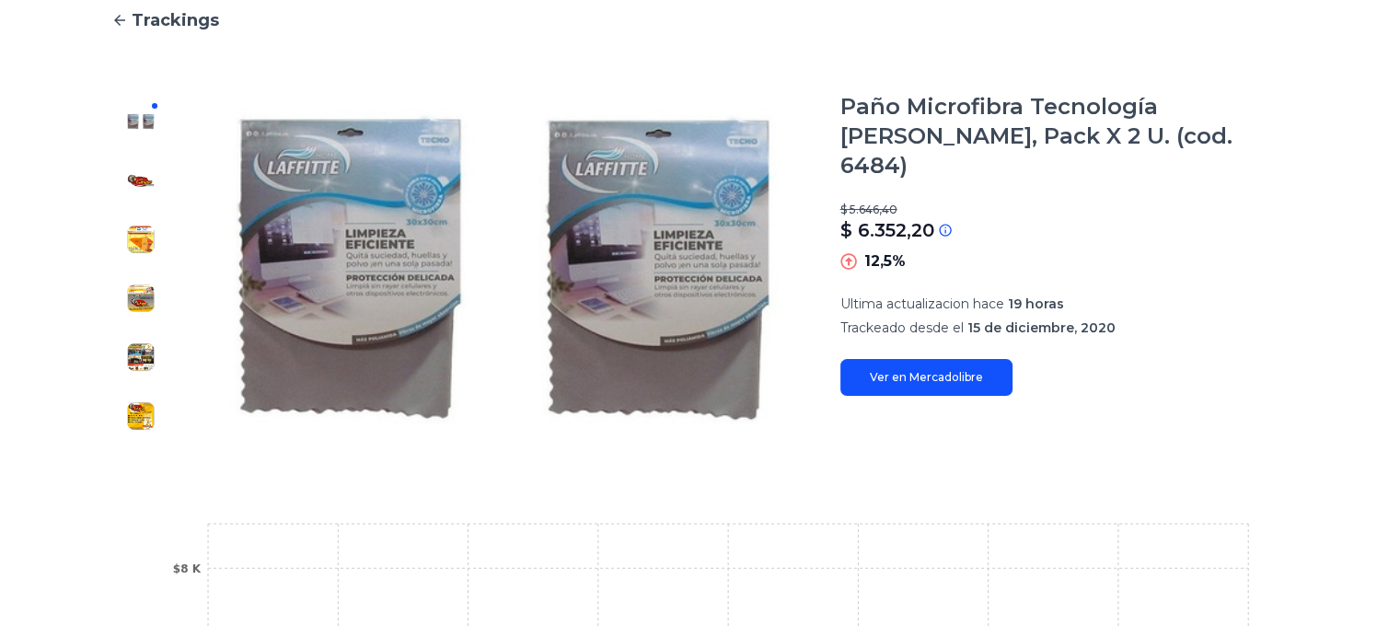
click at [947, 359] on link "Ver en Mercadolibre" at bounding box center [926, 377] width 172 height 37
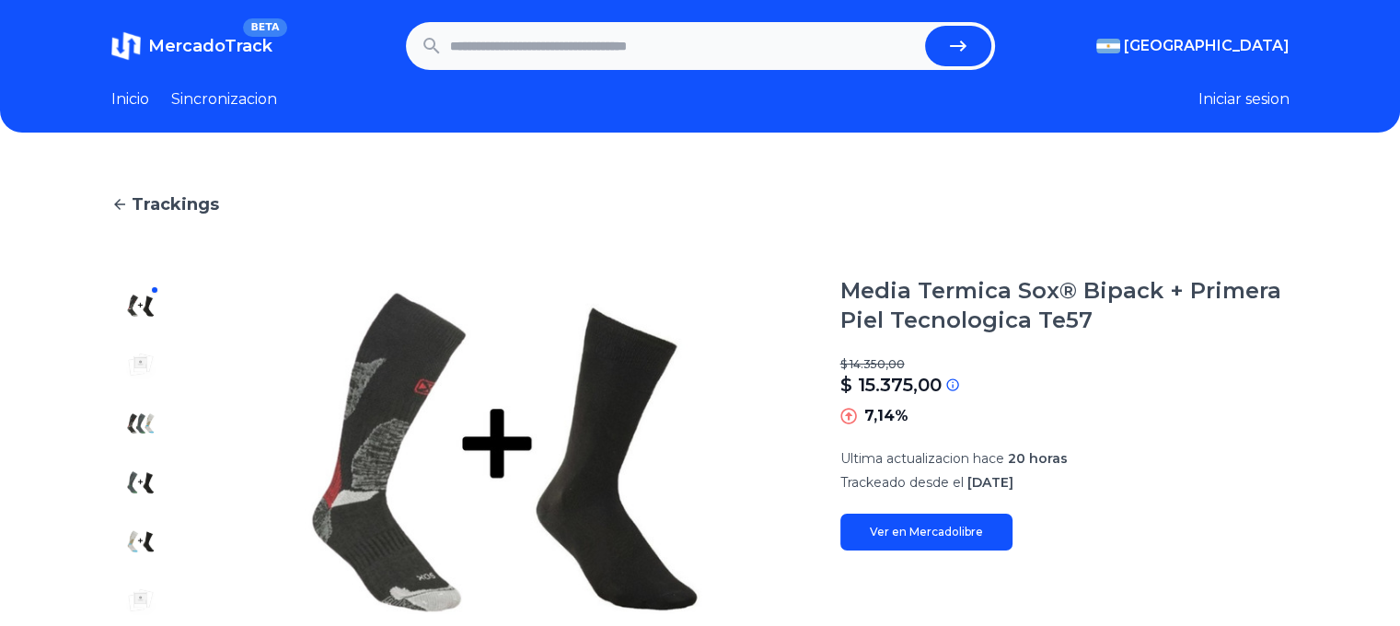
click at [151, 431] on img at bounding box center [140, 423] width 29 height 29
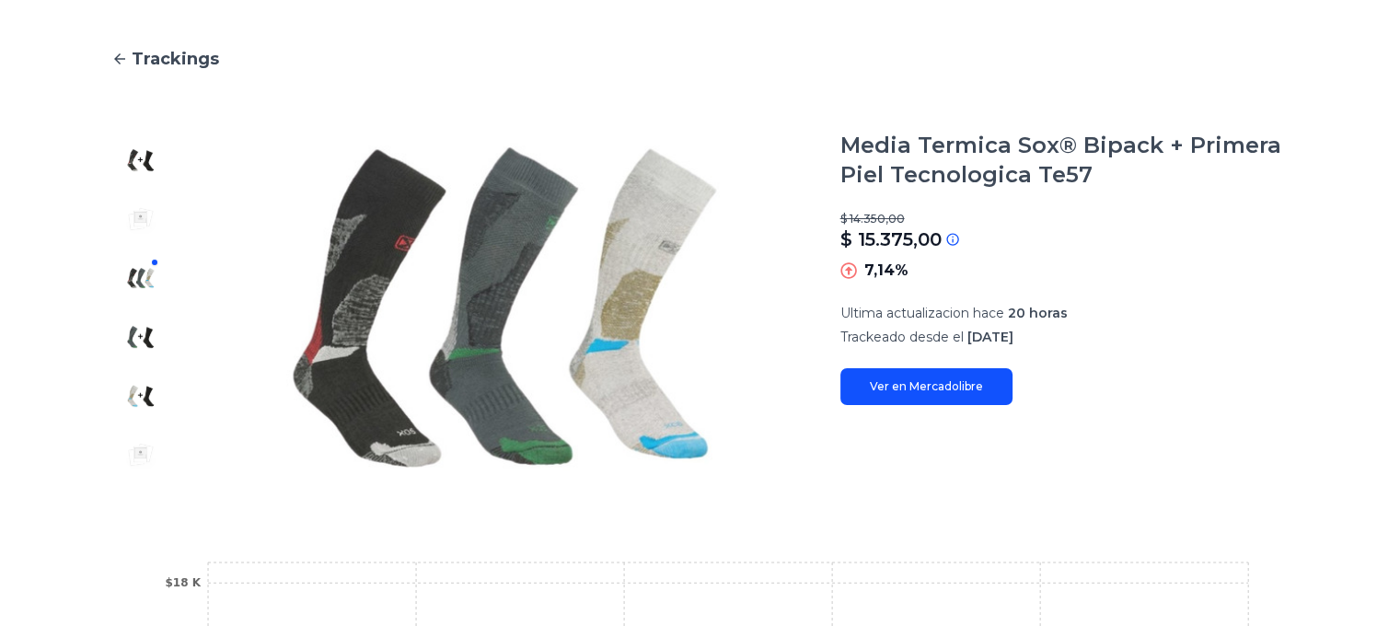
scroll to position [184, 0]
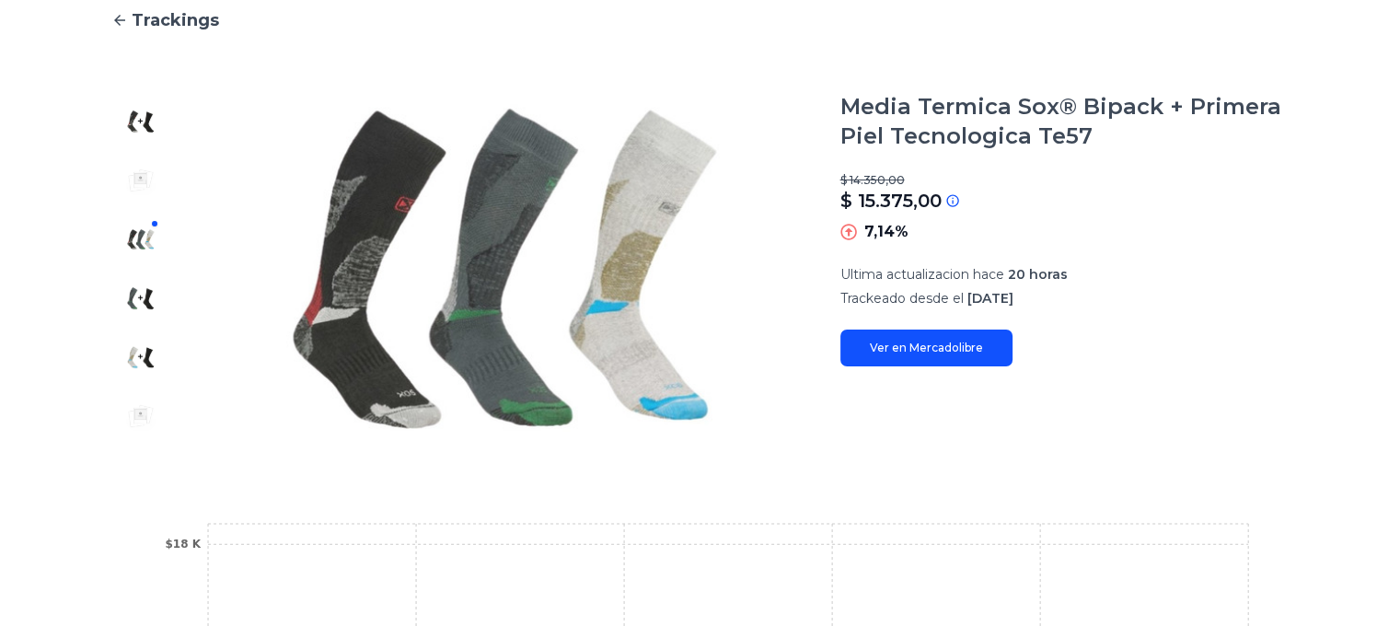
click at [993, 327] on div "Media Termica Sox® Bipack + Primera Piel Tecnologica Te57 $ 14.350,00 $ 15.375,…" at bounding box center [1064, 229] width 449 height 274
click at [957, 341] on link "Ver en Mercadolibre" at bounding box center [926, 347] width 172 height 37
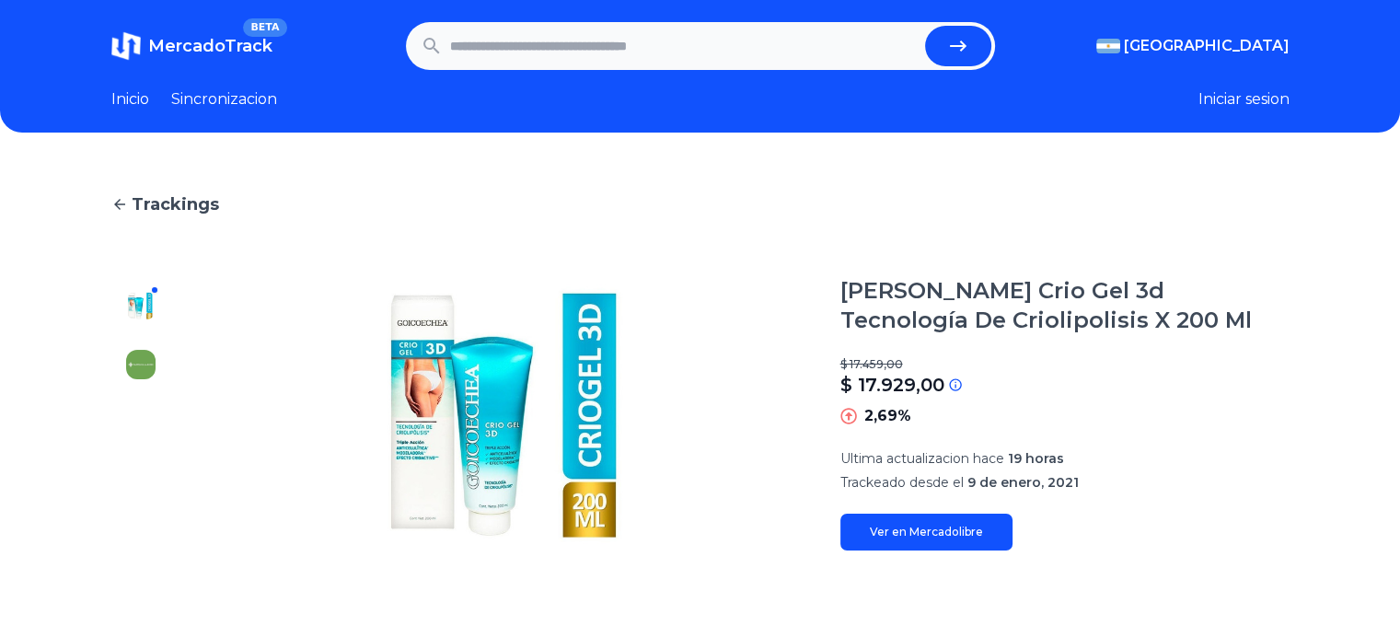
click at [979, 545] on link "Ver en Mercadolibre" at bounding box center [926, 532] width 172 height 37
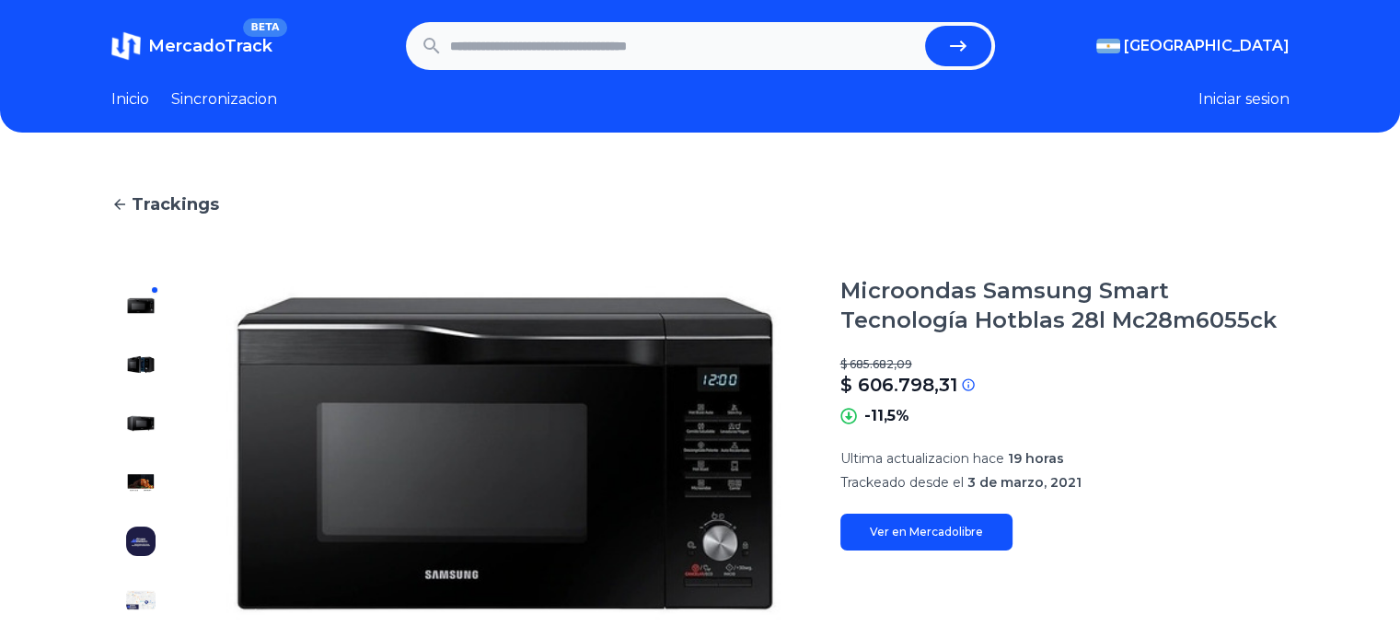
click at [965, 521] on link "Ver en Mercadolibre" at bounding box center [926, 532] width 172 height 37
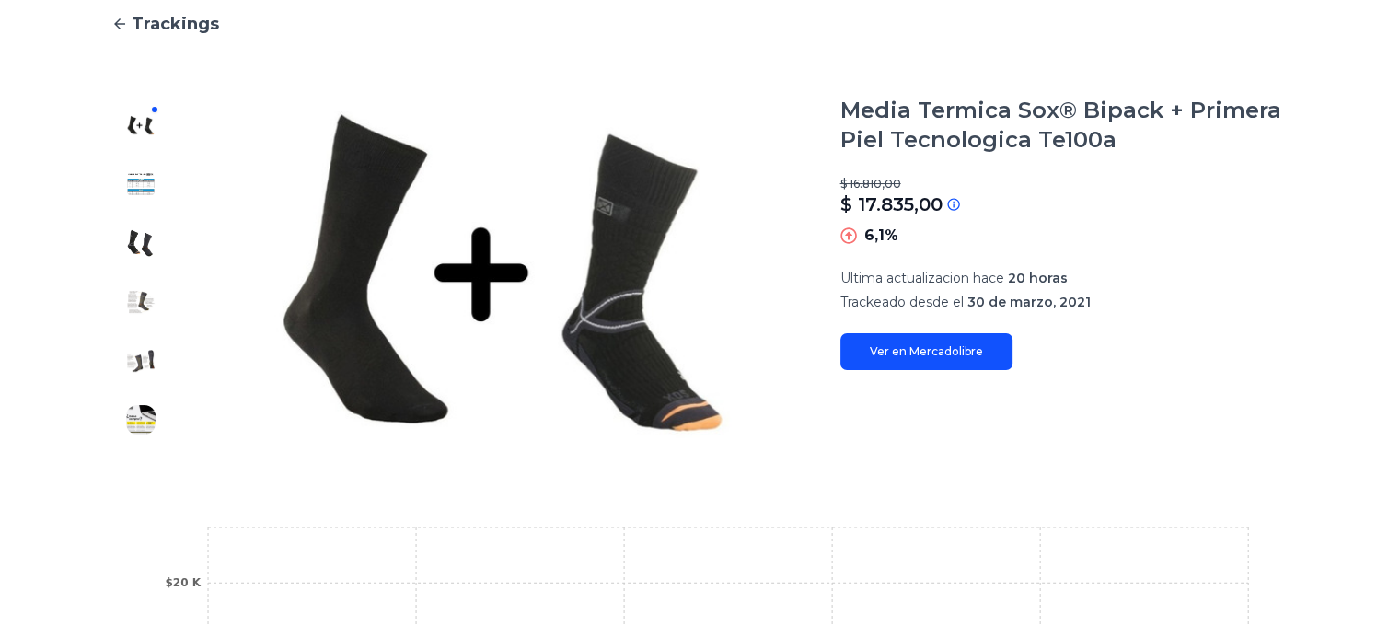
scroll to position [184, 0]
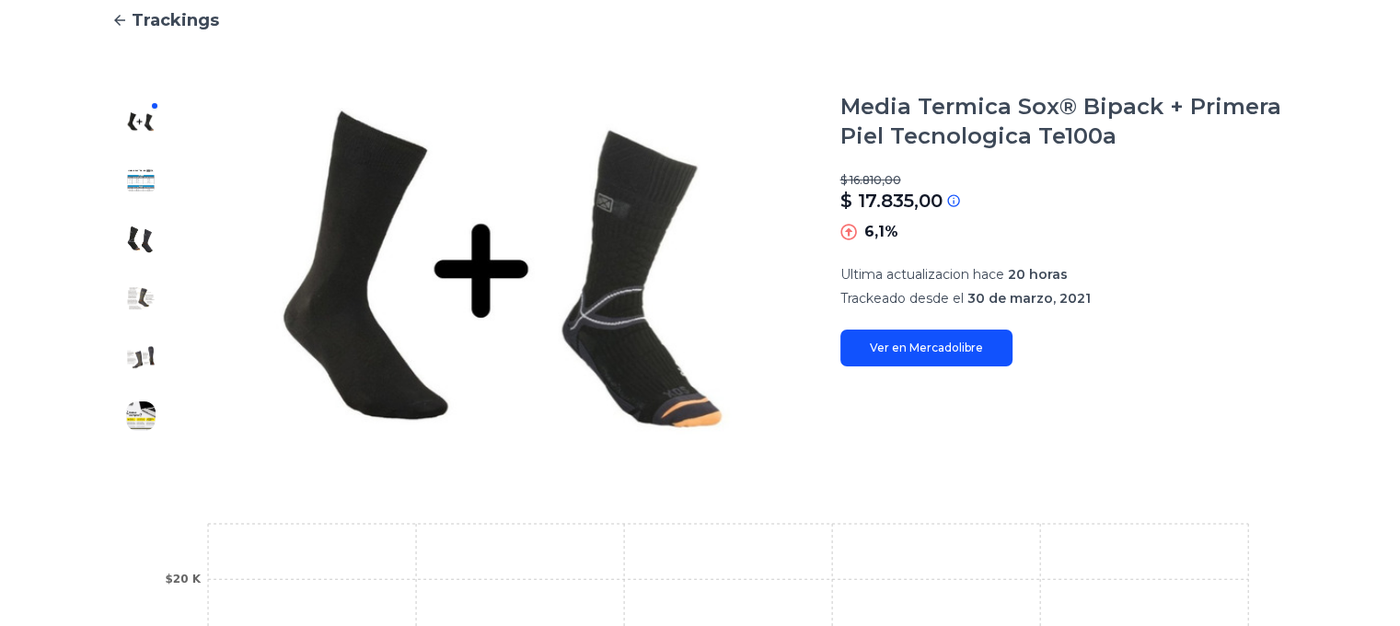
click at [952, 350] on link "Ver en Mercadolibre" at bounding box center [926, 347] width 172 height 37
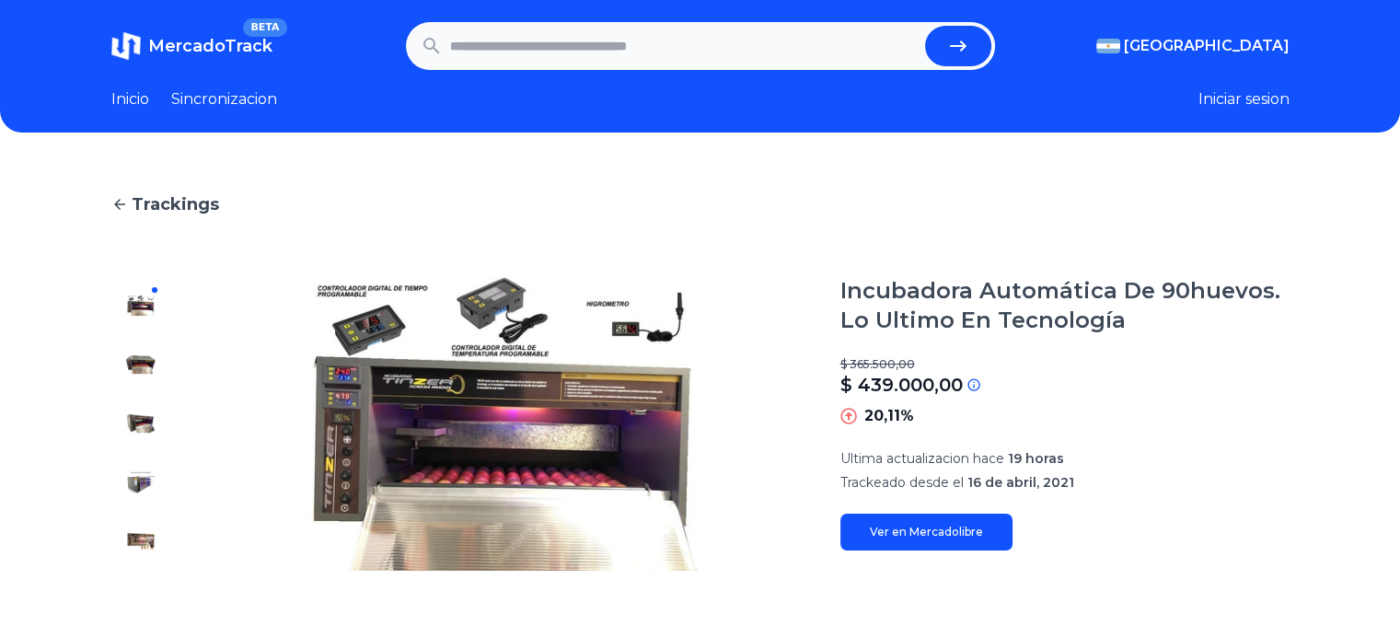
click at [936, 515] on link "Ver en Mercadolibre" at bounding box center [926, 532] width 172 height 37
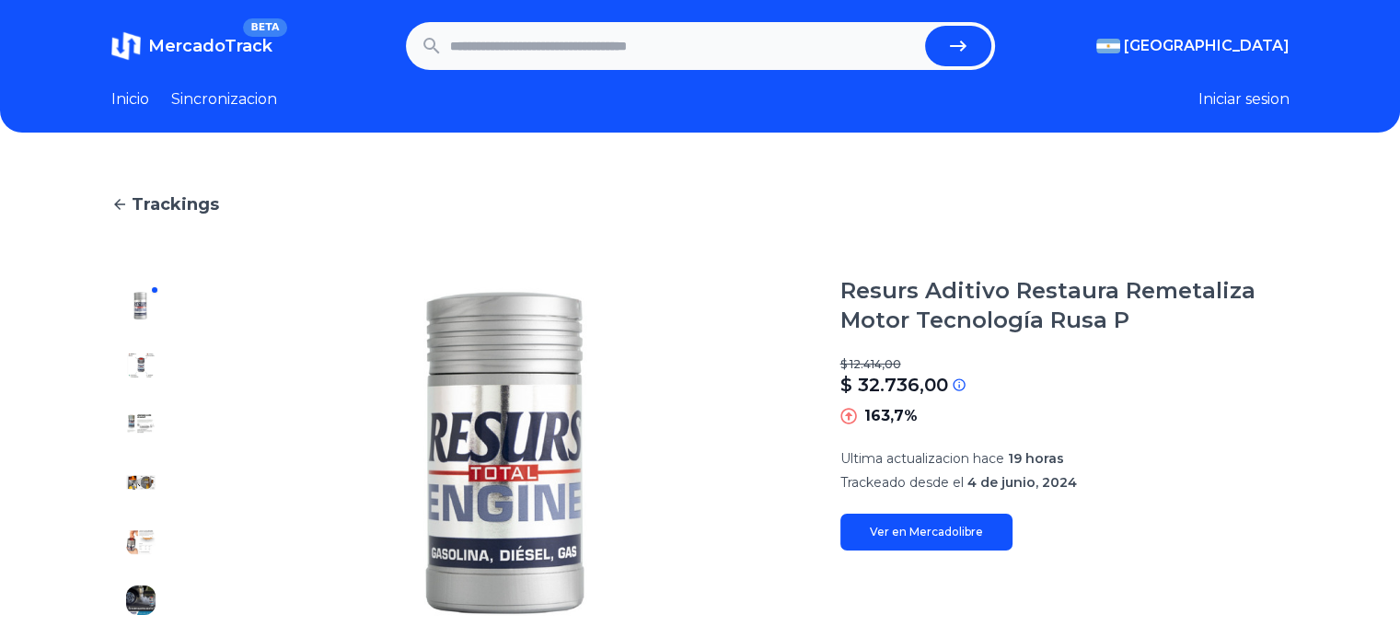
click at [933, 539] on link "Ver en Mercadolibre" at bounding box center [926, 532] width 172 height 37
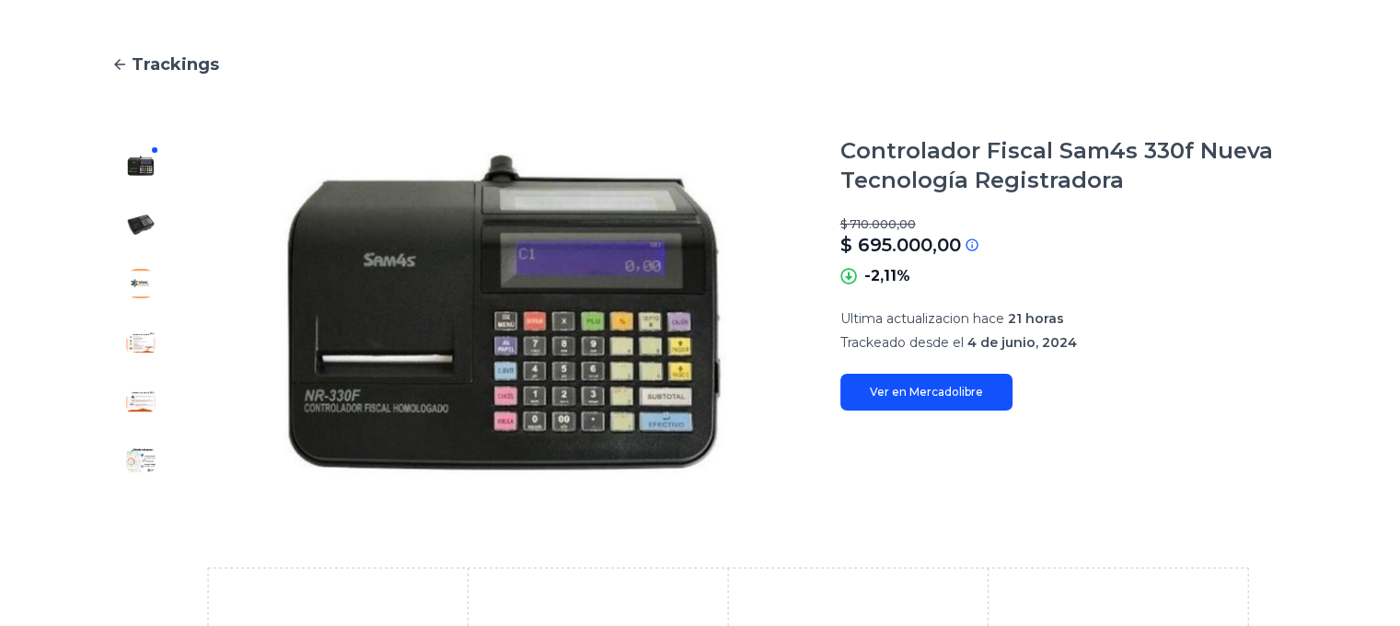
scroll to position [276, 0]
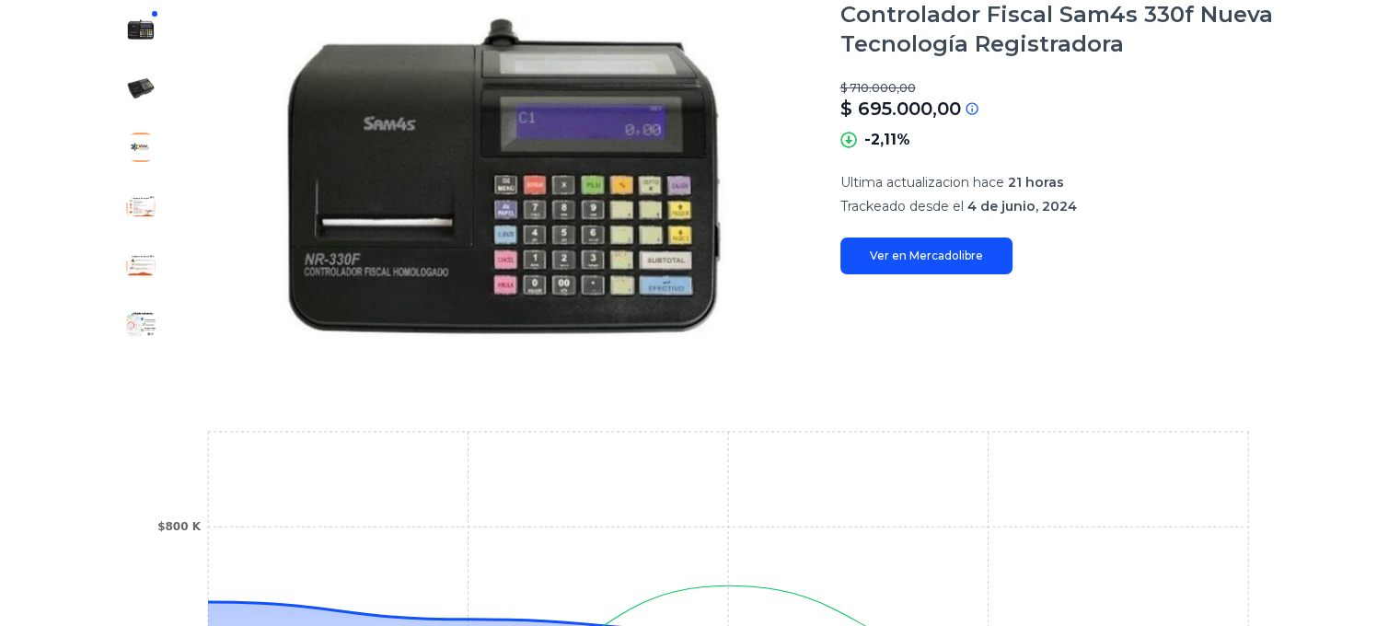
click at [950, 249] on link "Ver en Mercadolibre" at bounding box center [926, 255] width 172 height 37
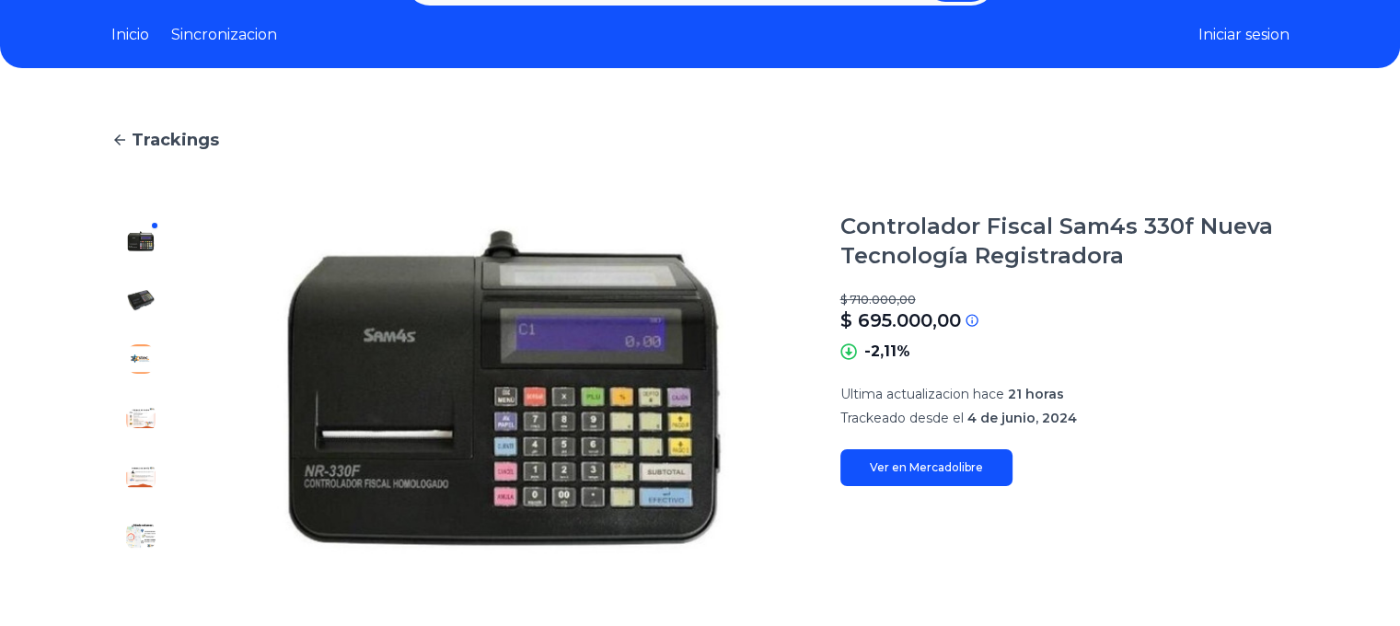
scroll to position [92, 0]
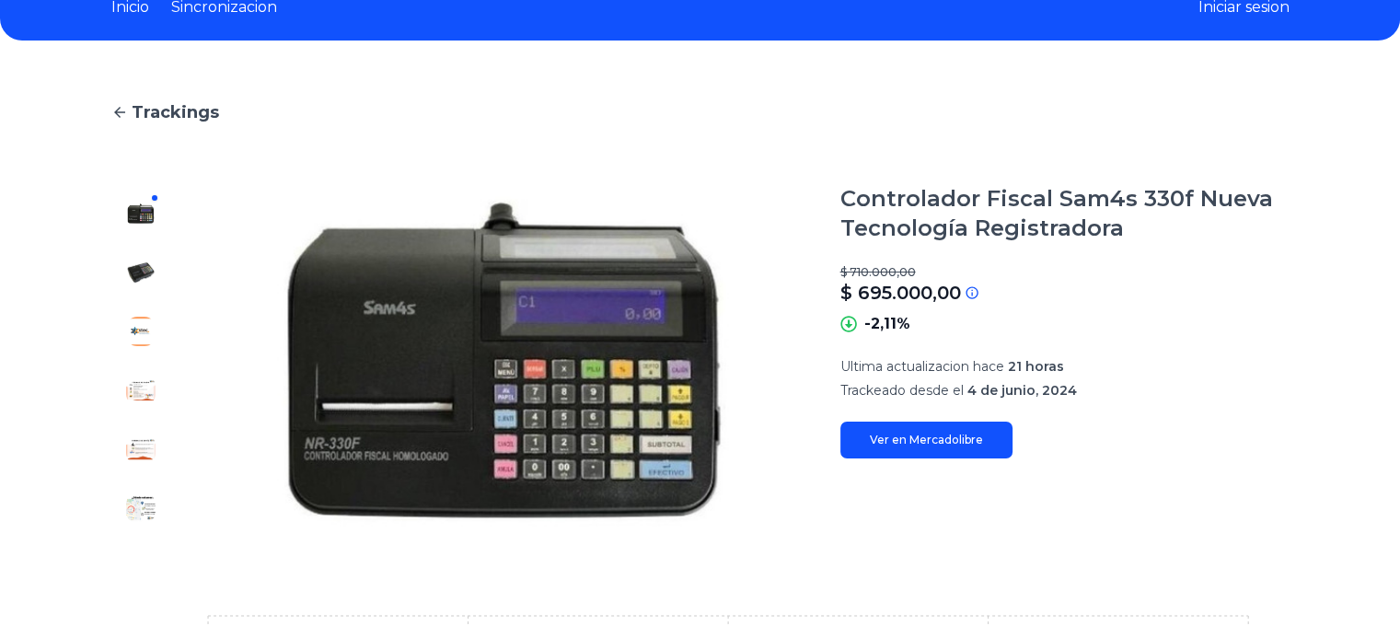
click at [918, 433] on link "Ver en Mercadolibre" at bounding box center [926, 440] width 172 height 37
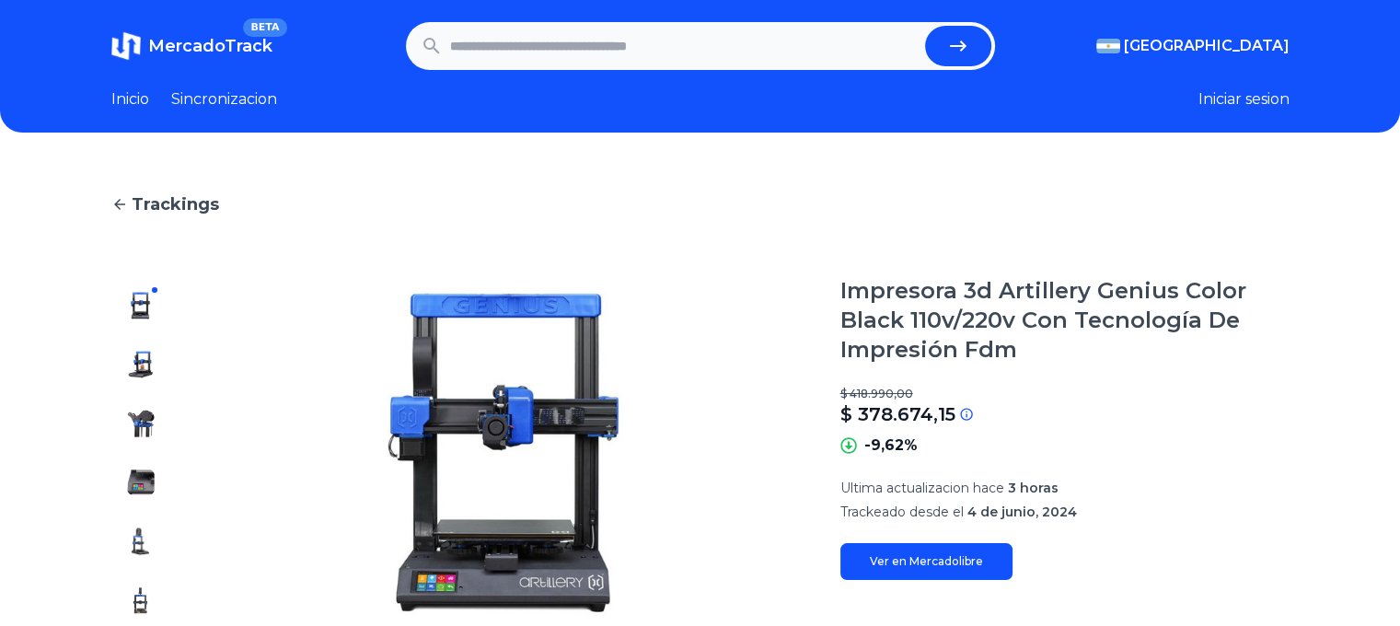
click at [928, 572] on link "Ver en Mercadolibre" at bounding box center [926, 561] width 172 height 37
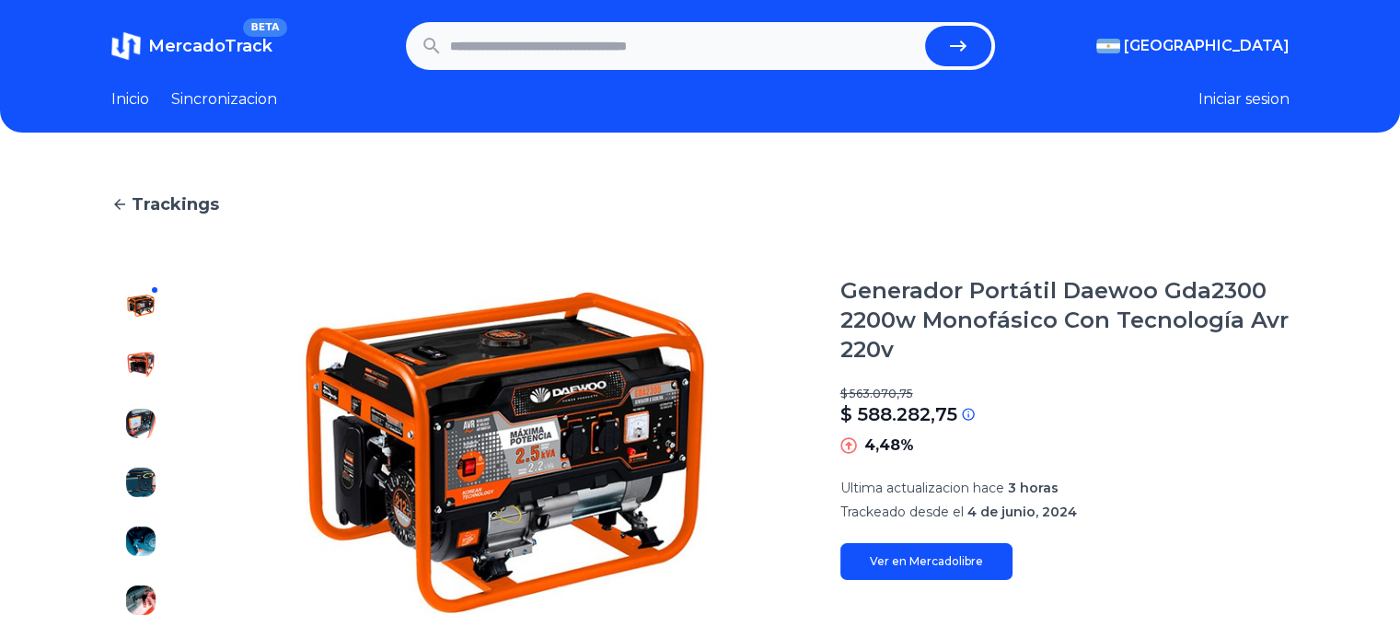
click at [961, 562] on link "Ver en Mercadolibre" at bounding box center [926, 561] width 172 height 37
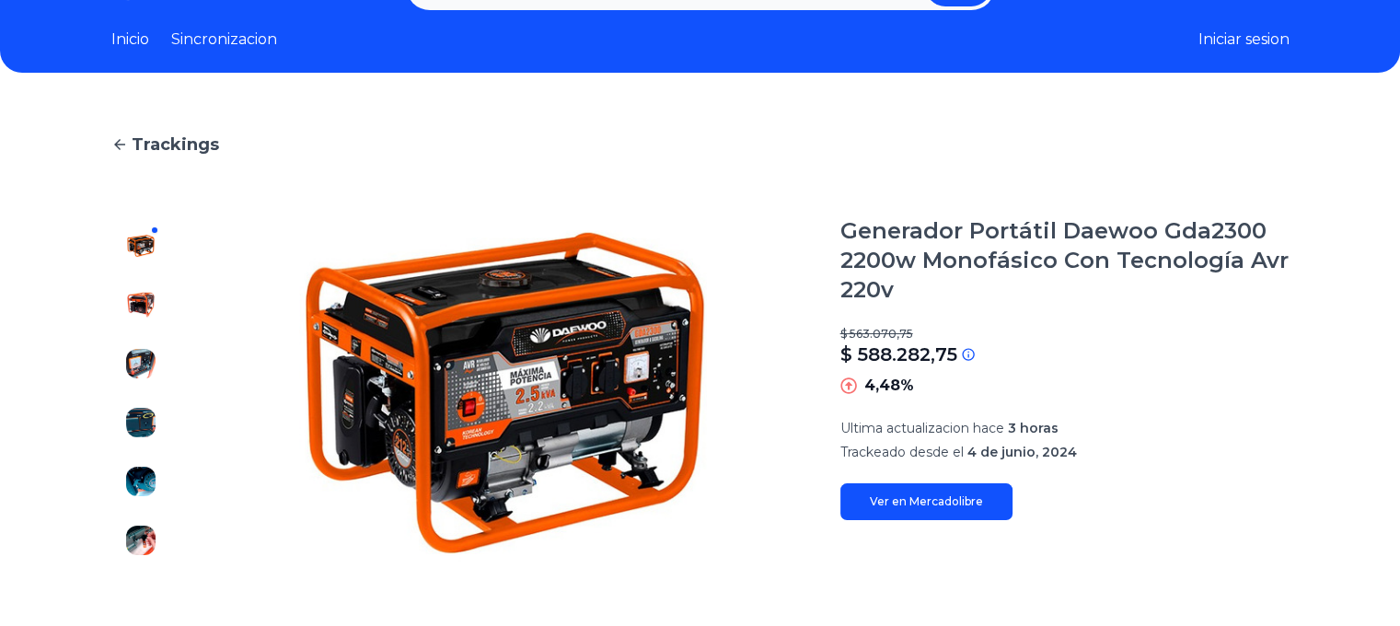
scroll to position [92, 0]
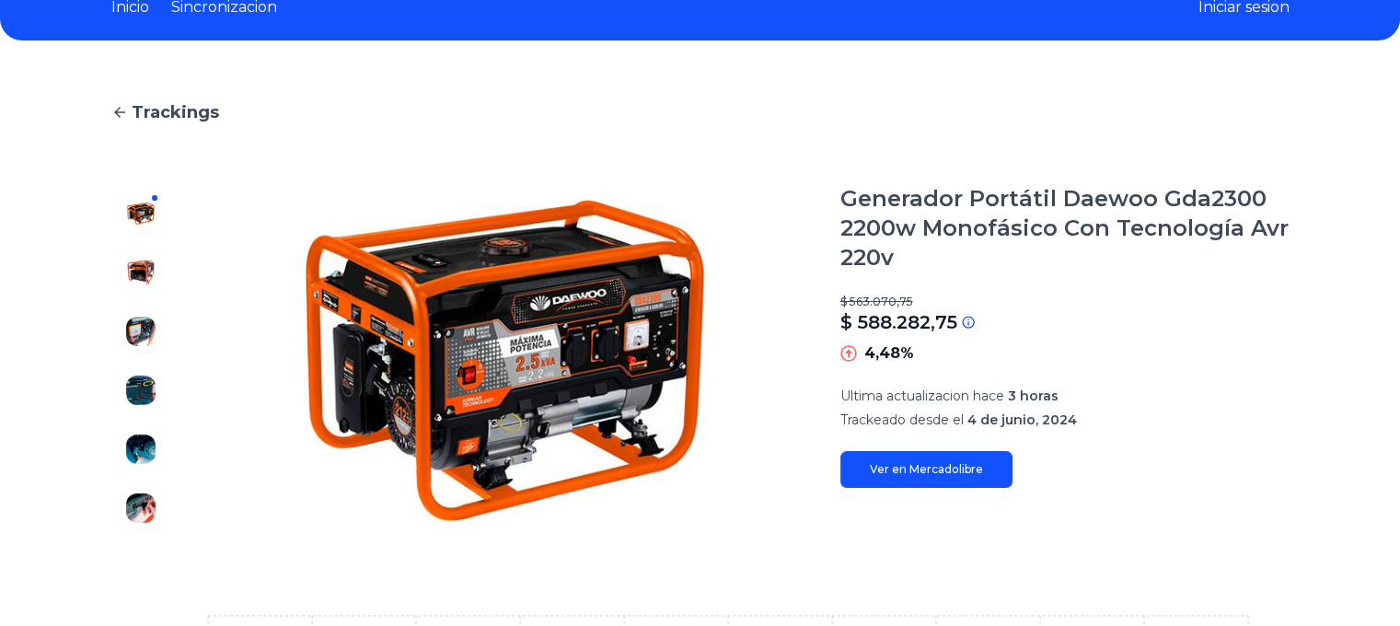
click at [155, 268] on img at bounding box center [140, 272] width 29 height 29
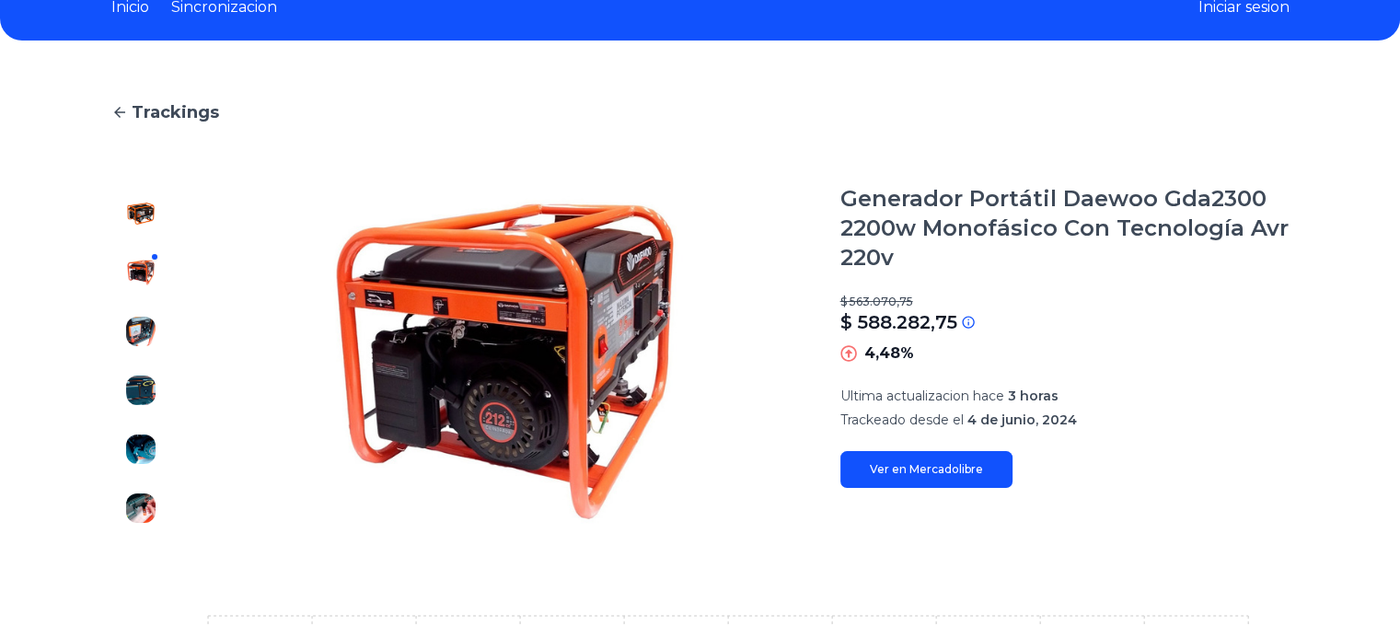
click at [149, 334] on img at bounding box center [140, 331] width 29 height 29
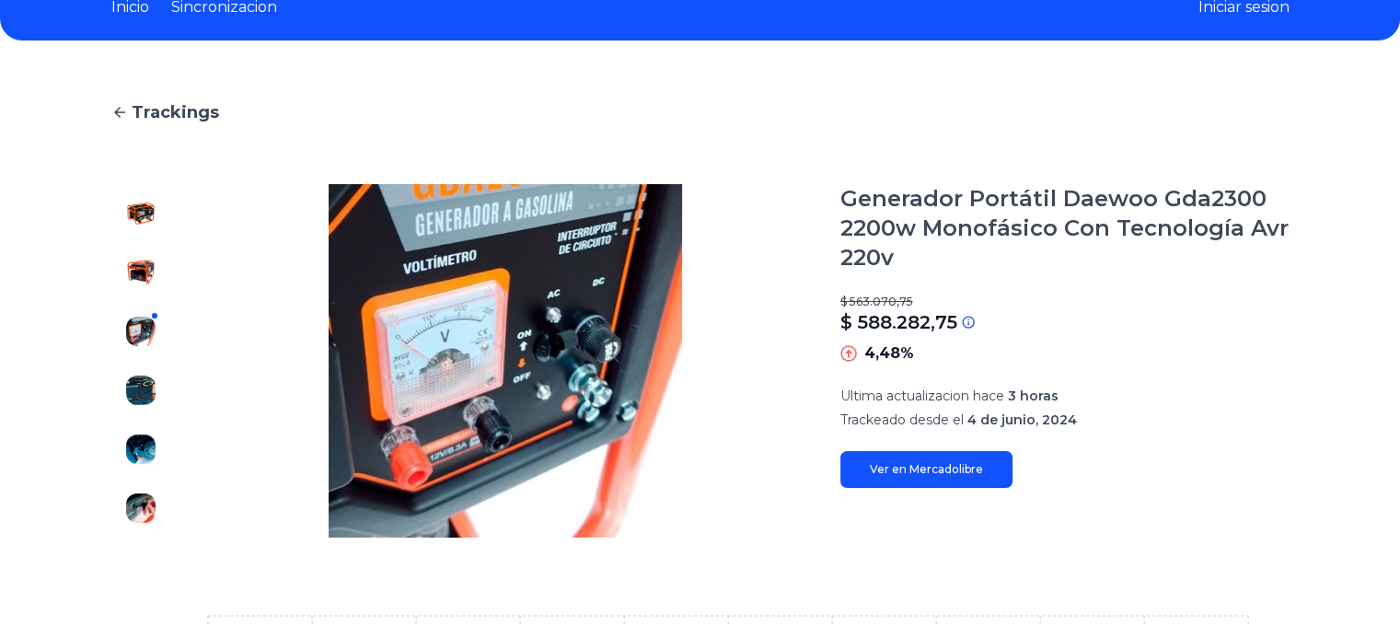
click at [141, 377] on img at bounding box center [140, 389] width 29 height 29
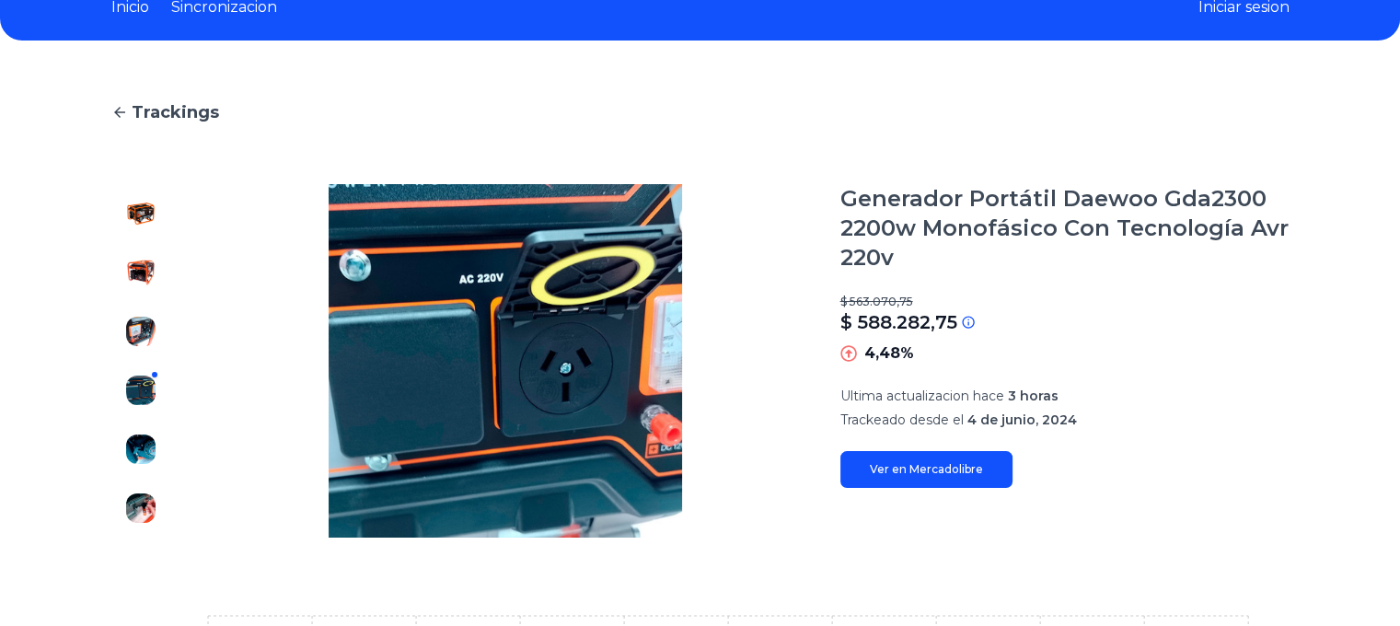
click at [151, 426] on div at bounding box center [140, 360] width 59 height 353
click at [152, 451] on img at bounding box center [140, 448] width 29 height 29
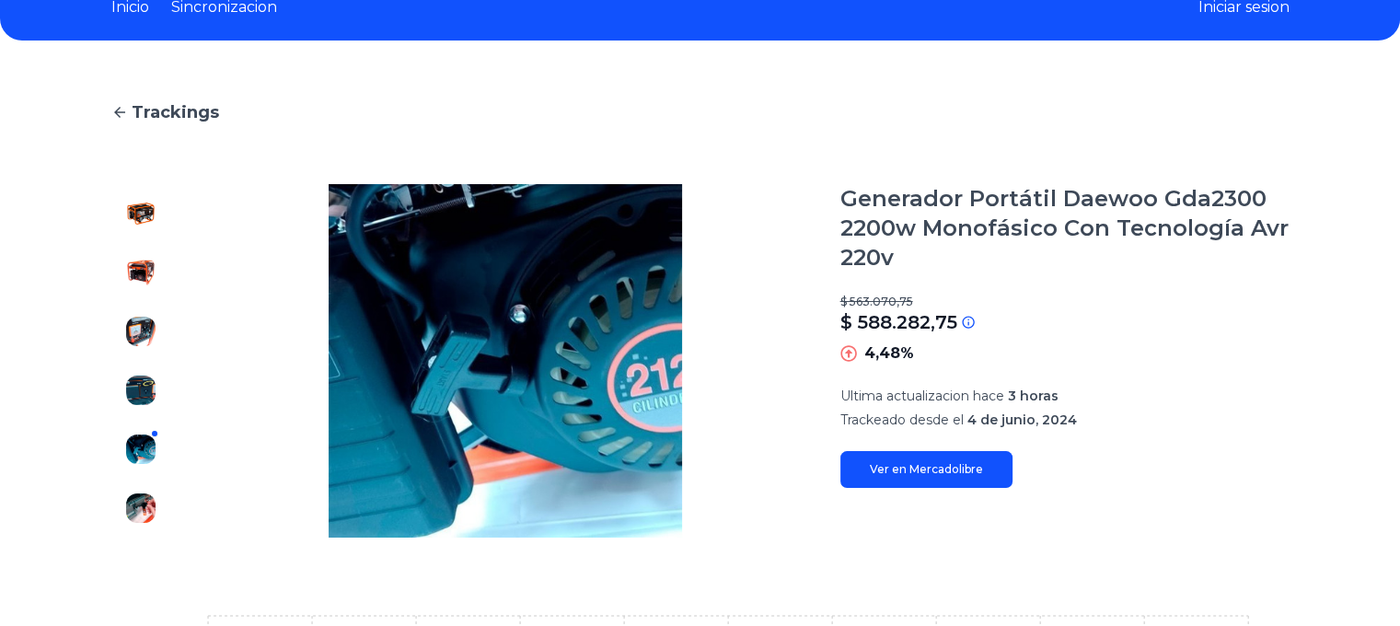
click at [159, 491] on div at bounding box center [140, 360] width 59 height 353
click at [156, 502] on img at bounding box center [140, 507] width 29 height 29
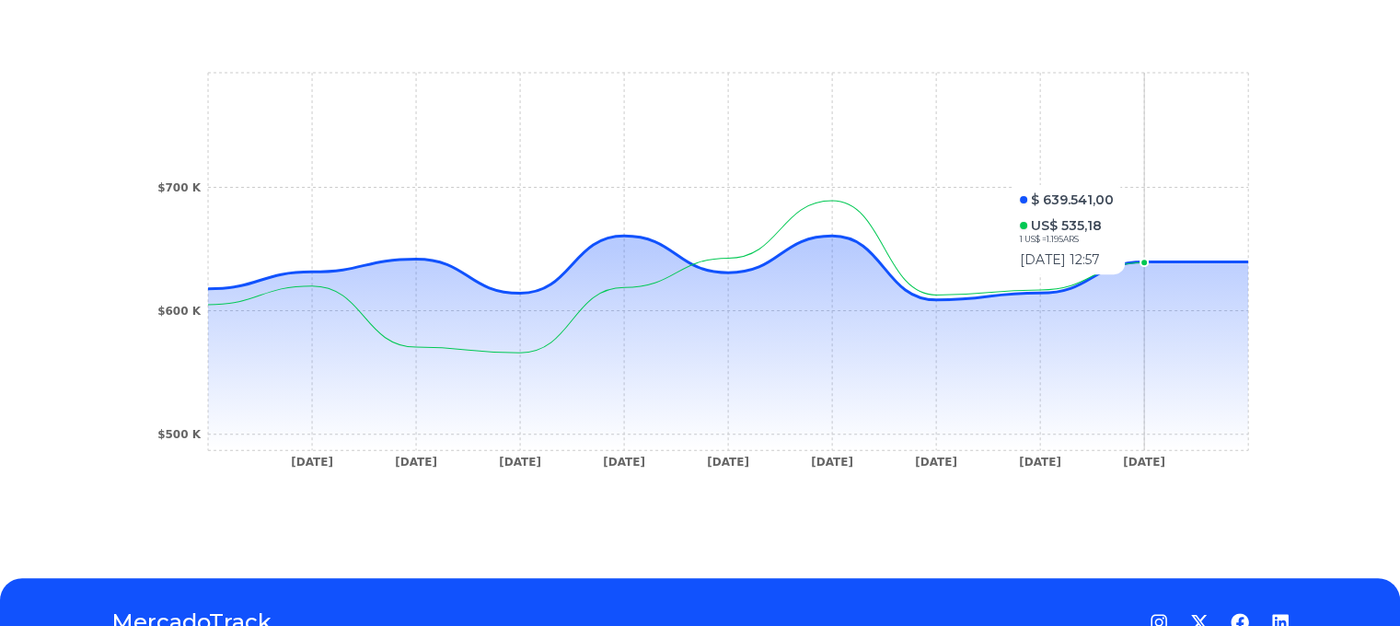
scroll to position [175, 0]
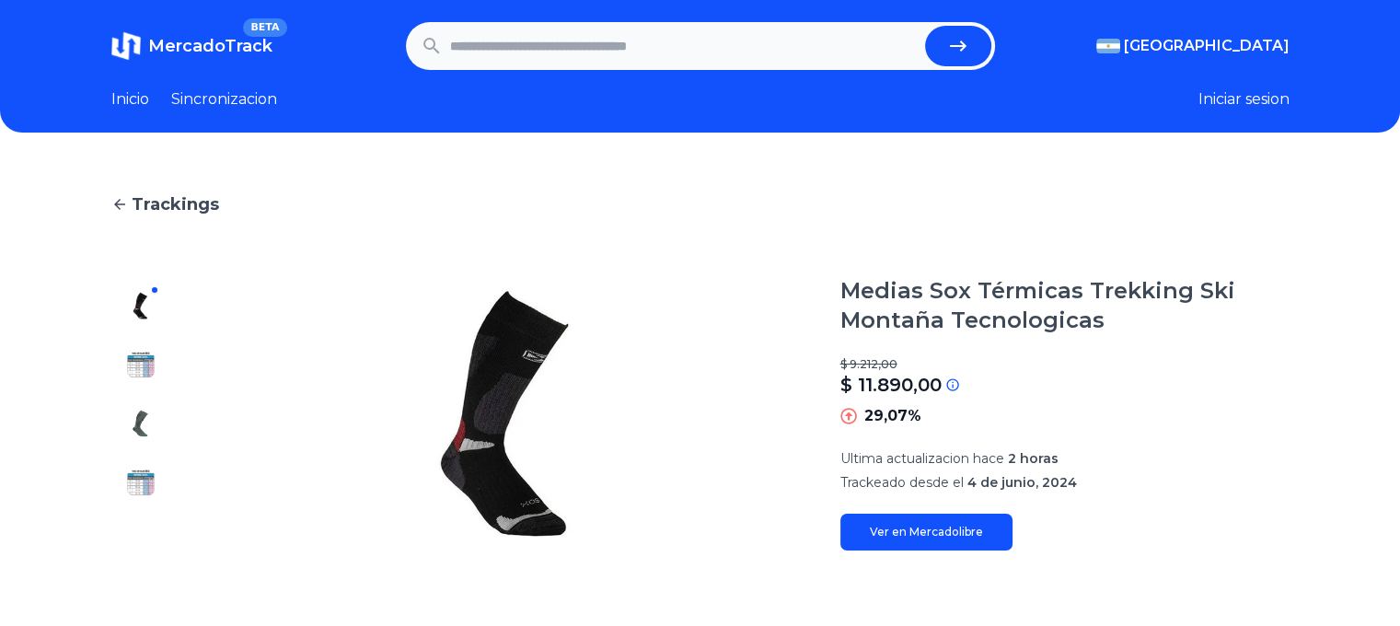
click at [995, 530] on link "Ver en Mercadolibre" at bounding box center [926, 532] width 172 height 37
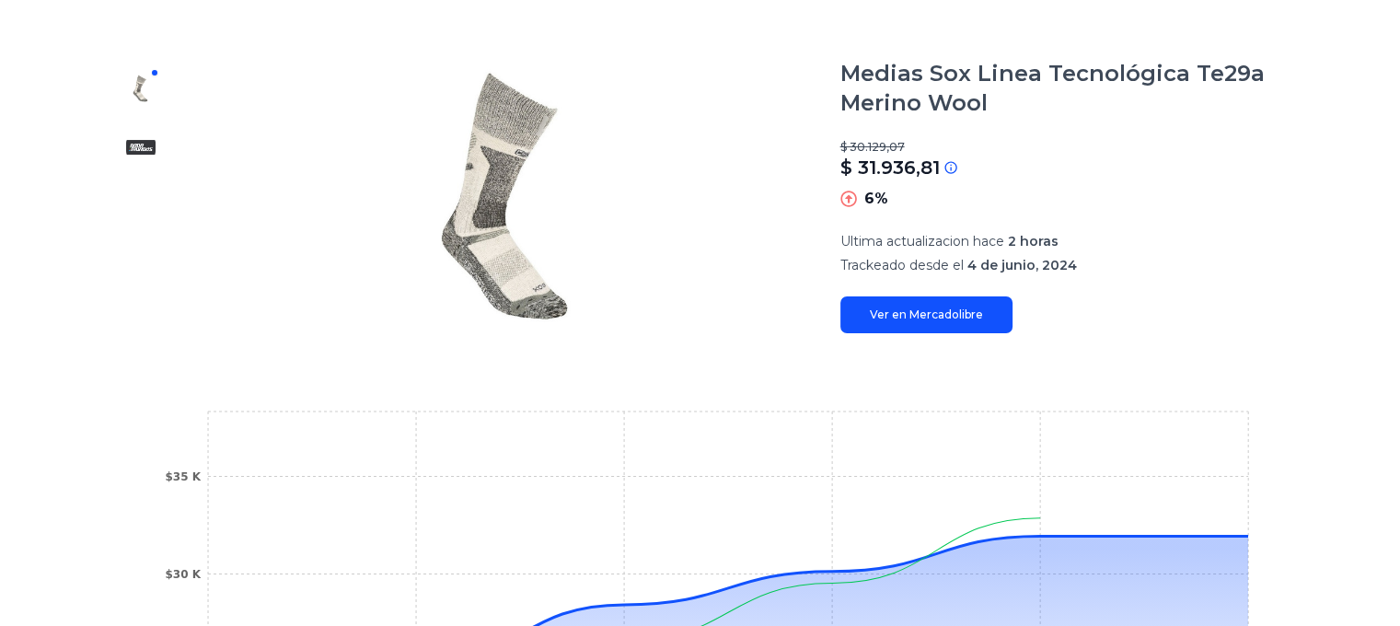
scroll to position [184, 0]
